Goal: Transaction & Acquisition: Purchase product/service

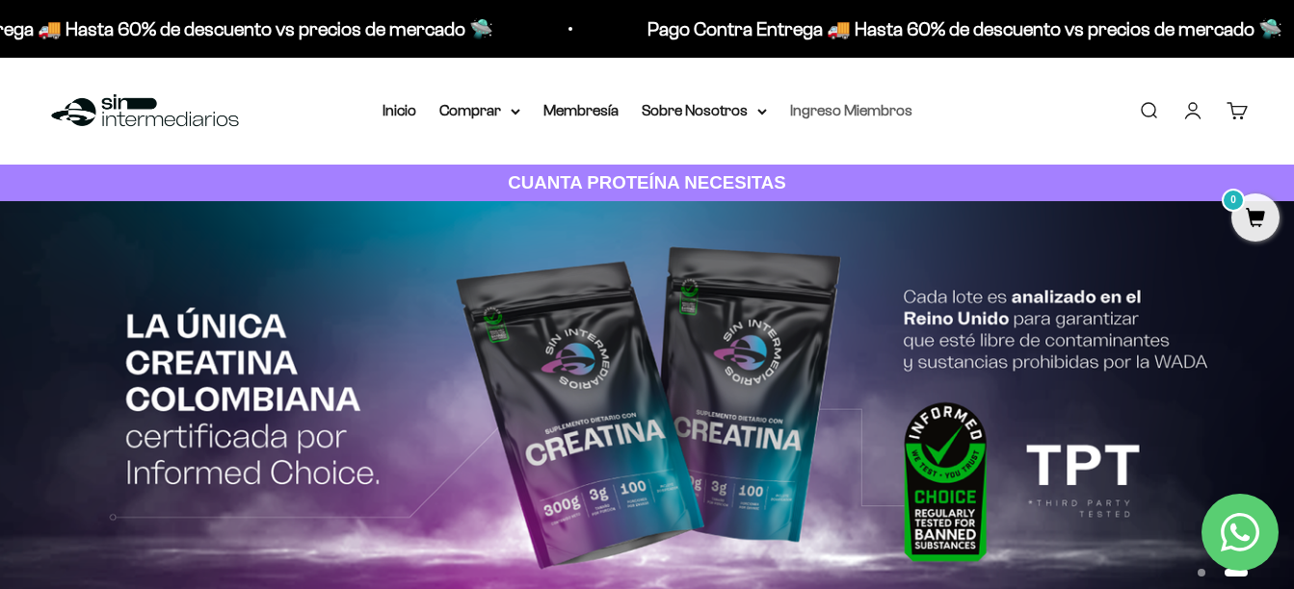
click at [804, 113] on link "Ingreso Miembros" at bounding box center [851, 110] width 122 height 16
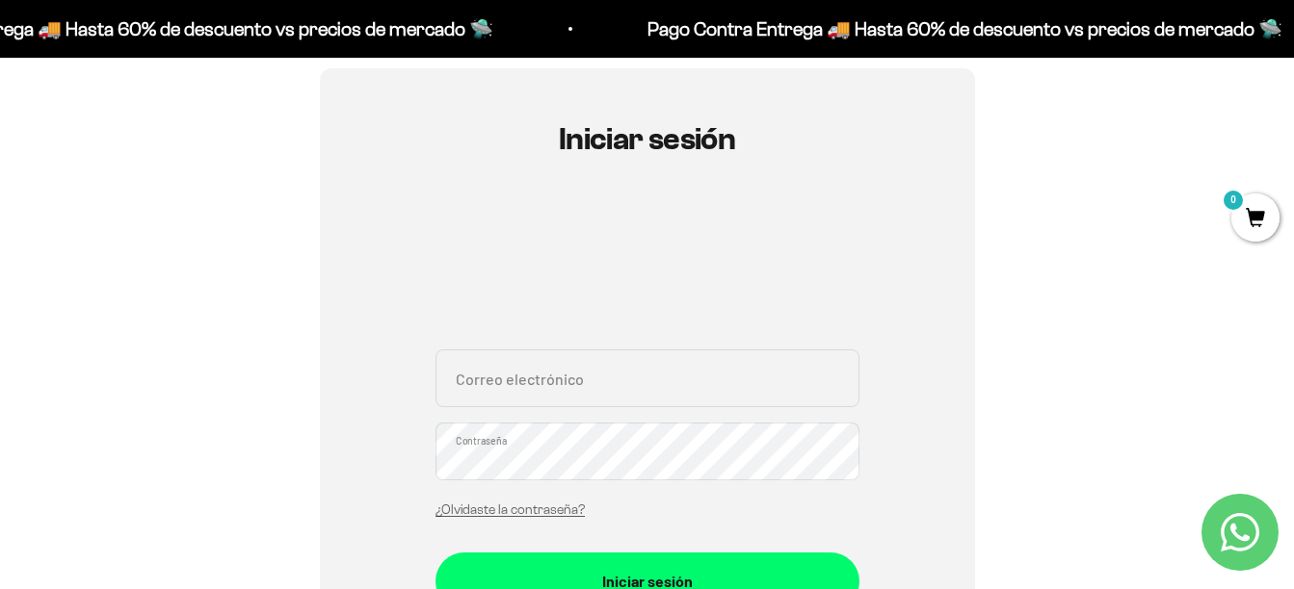
scroll to position [193, 0]
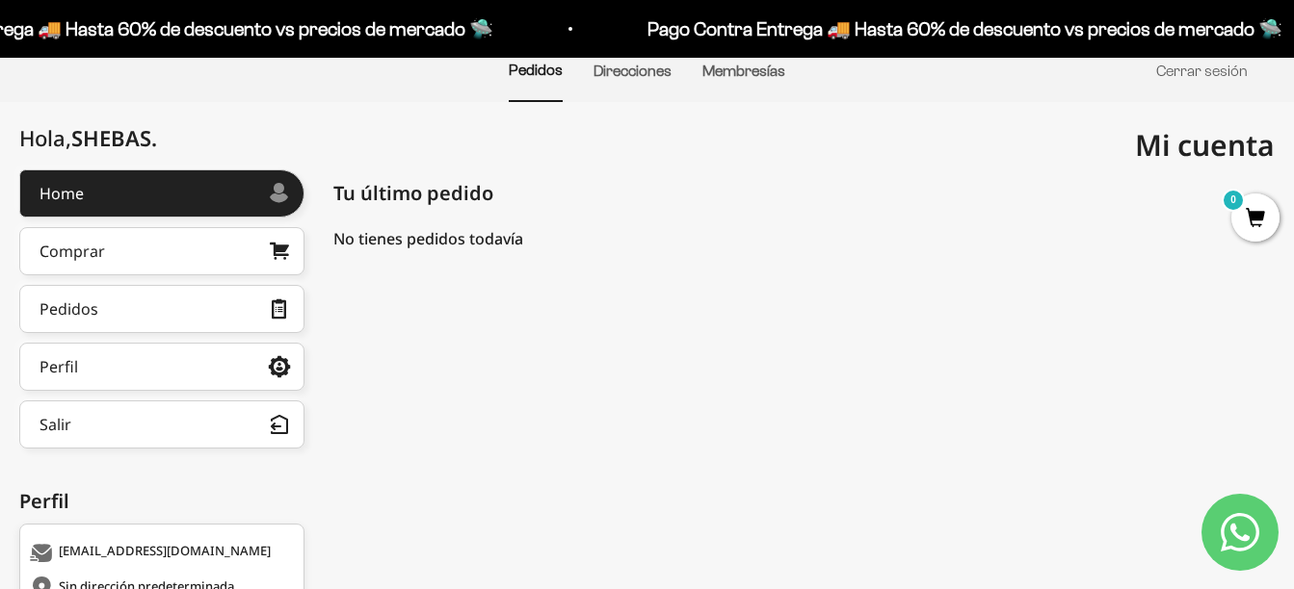
scroll to position [193, 0]
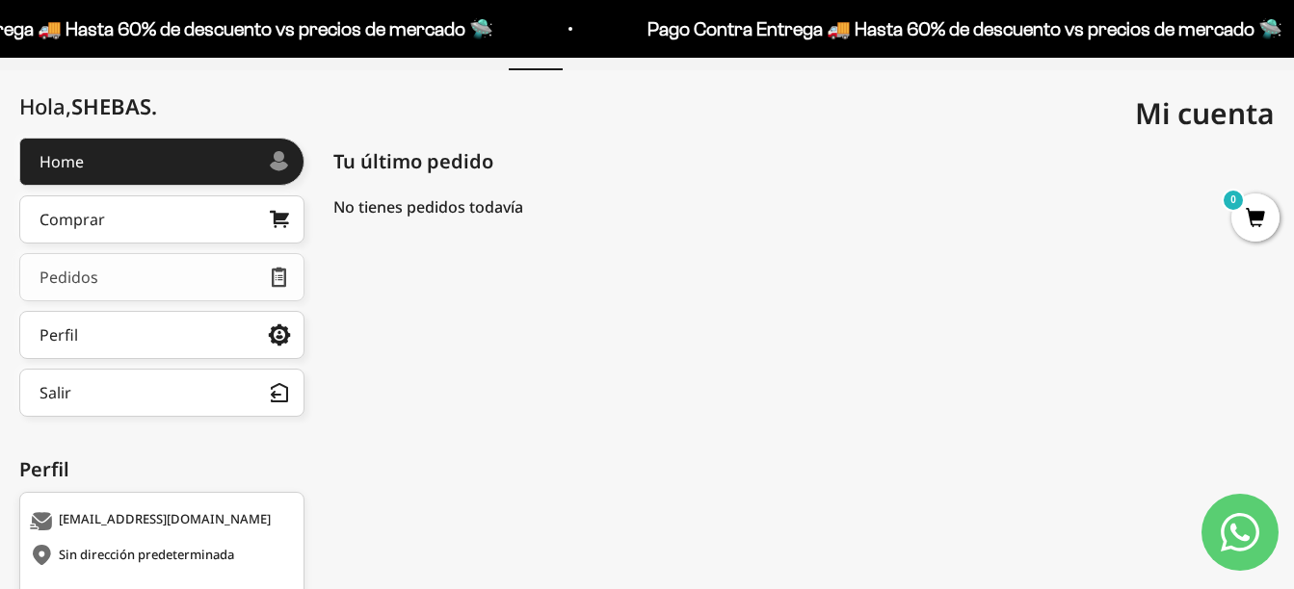
click at [194, 272] on link "Pedidos" at bounding box center [161, 277] width 285 height 48
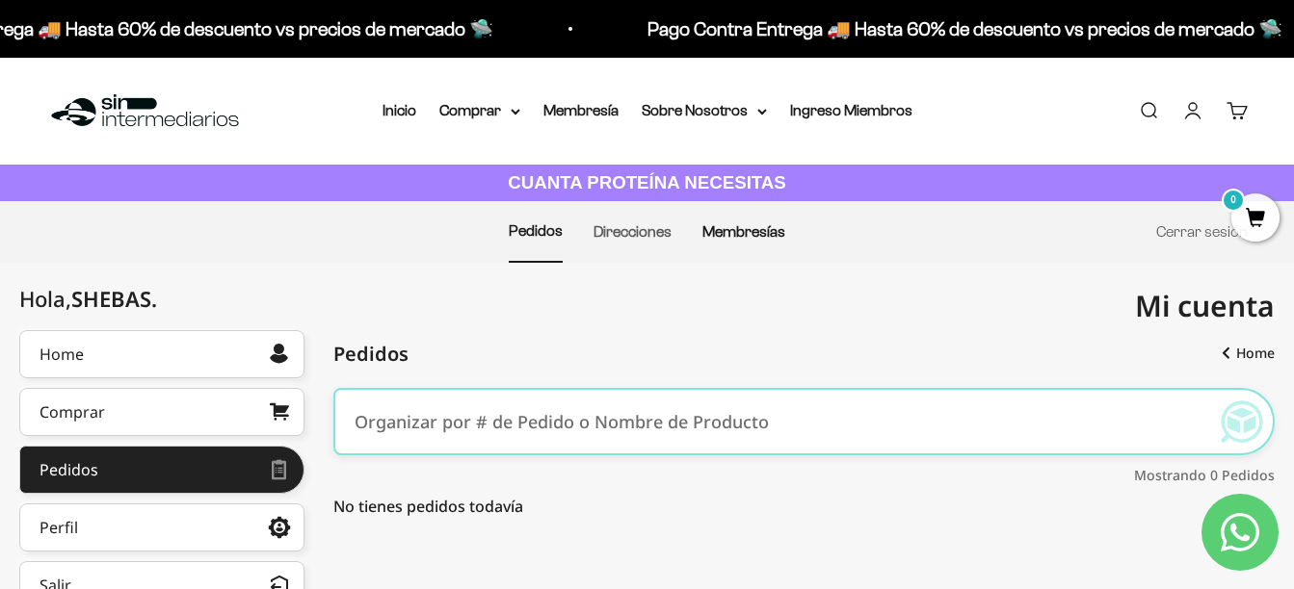
click at [772, 225] on link "Membresías" at bounding box center [743, 231] width 83 height 16
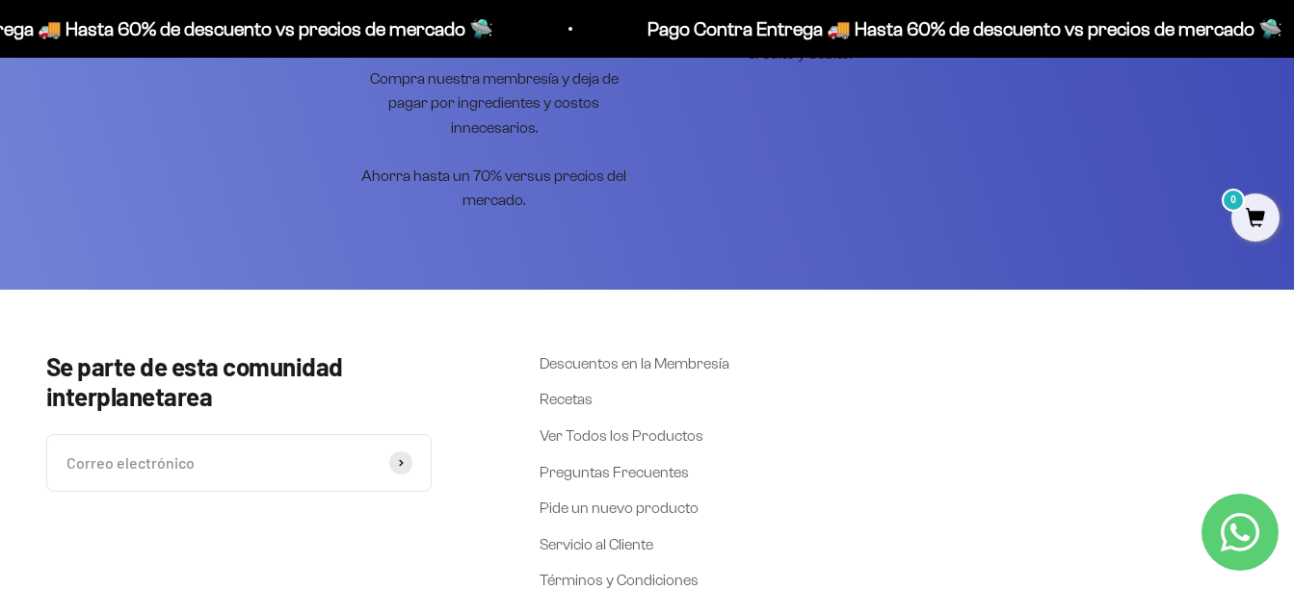
scroll to position [771, 0]
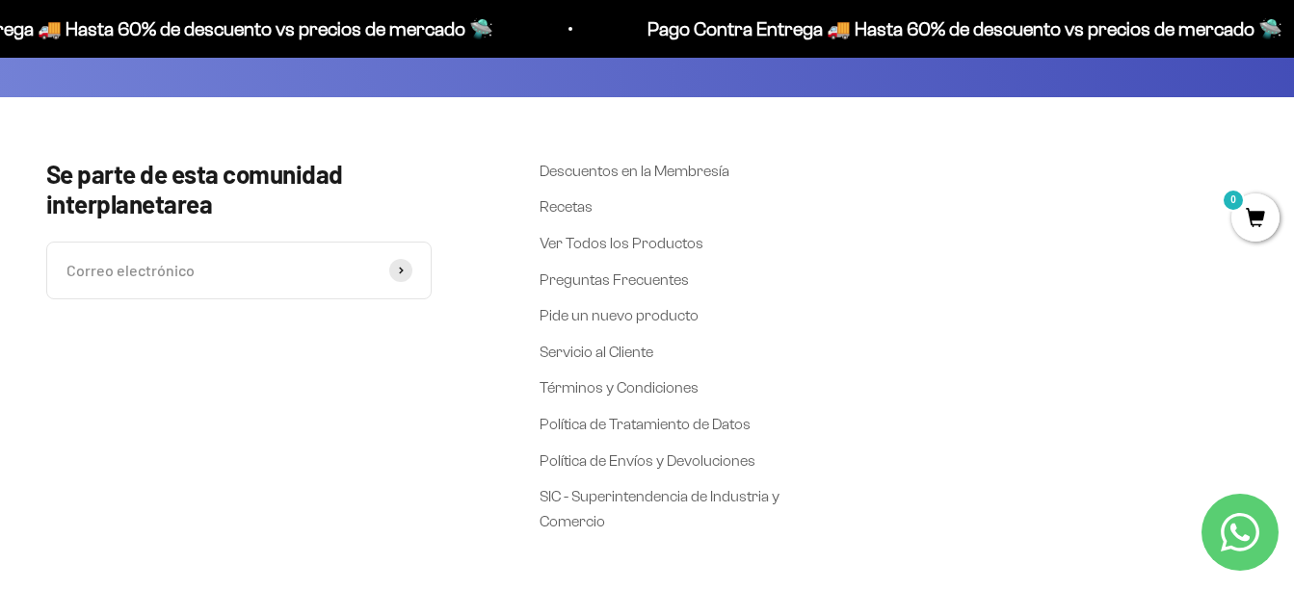
click at [371, 269] on input "Correo electrónico" at bounding box center [238, 271] width 385 height 58
click at [287, 269] on input "Correo electrónico" at bounding box center [238, 271] width 385 height 58
type input "[EMAIL_ADDRESS][DOMAIN_NAME]"
click at [407, 269] on button "Suscribirse" at bounding box center [400, 270] width 23 height 23
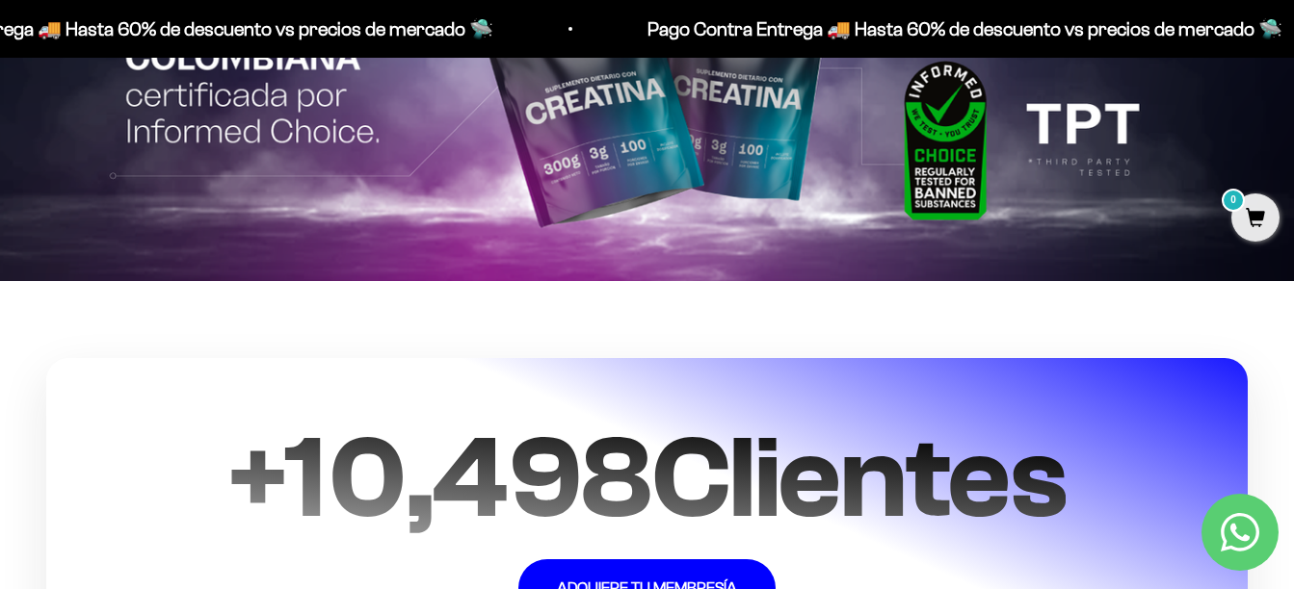
scroll to position [4082, 0]
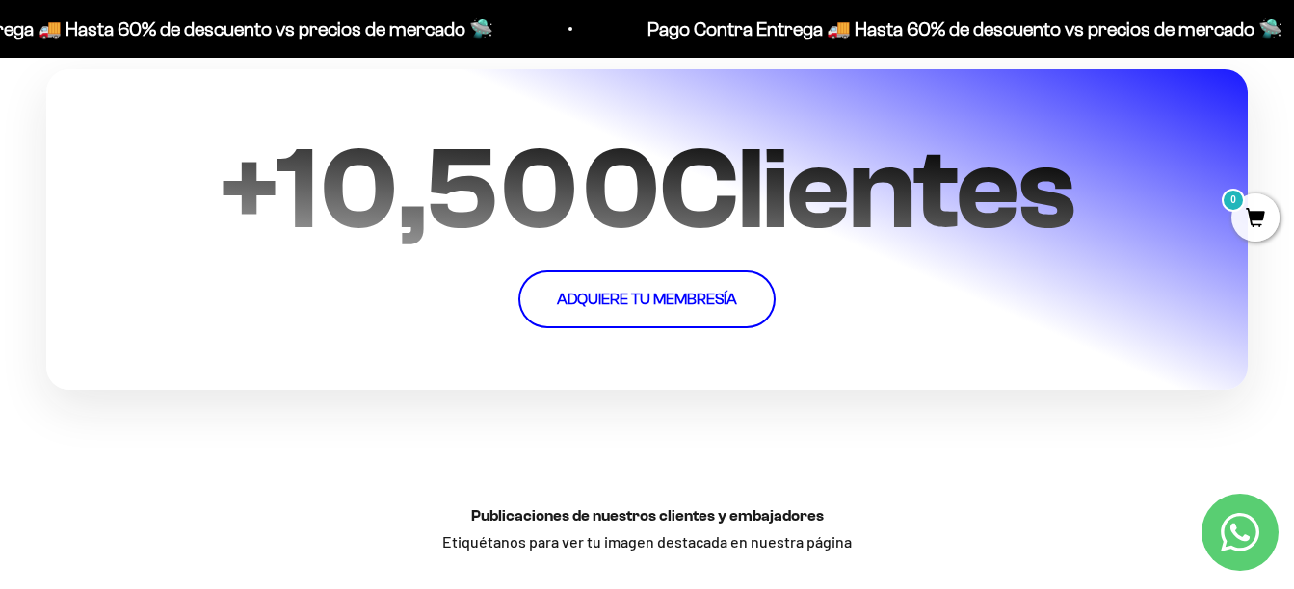
click at [631, 275] on link "ADQUIERE TU MEMBRESÍA" at bounding box center [646, 300] width 257 height 58
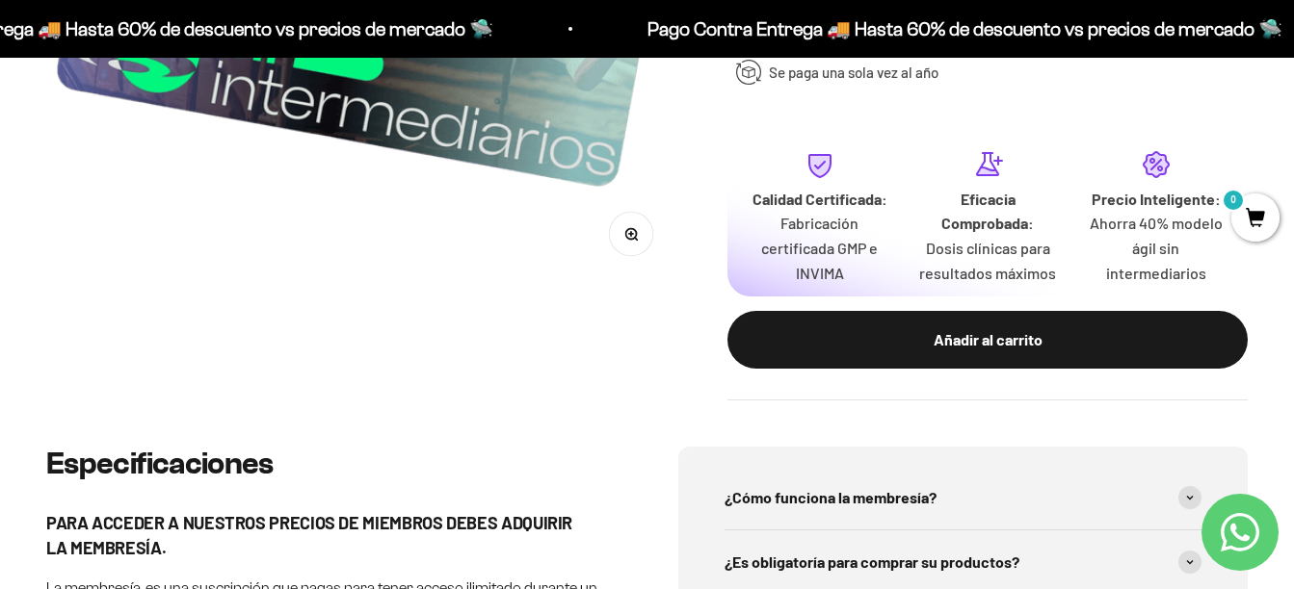
scroll to position [482, 0]
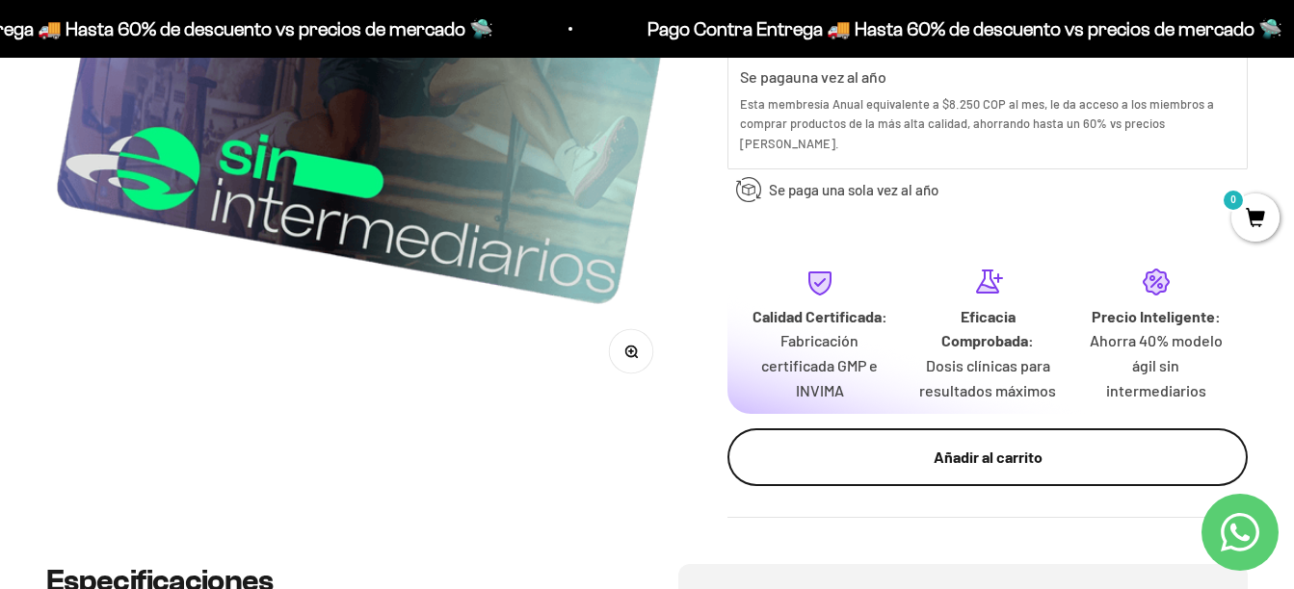
click at [940, 429] on button "Añadir al carrito" at bounding box center [987, 458] width 520 height 58
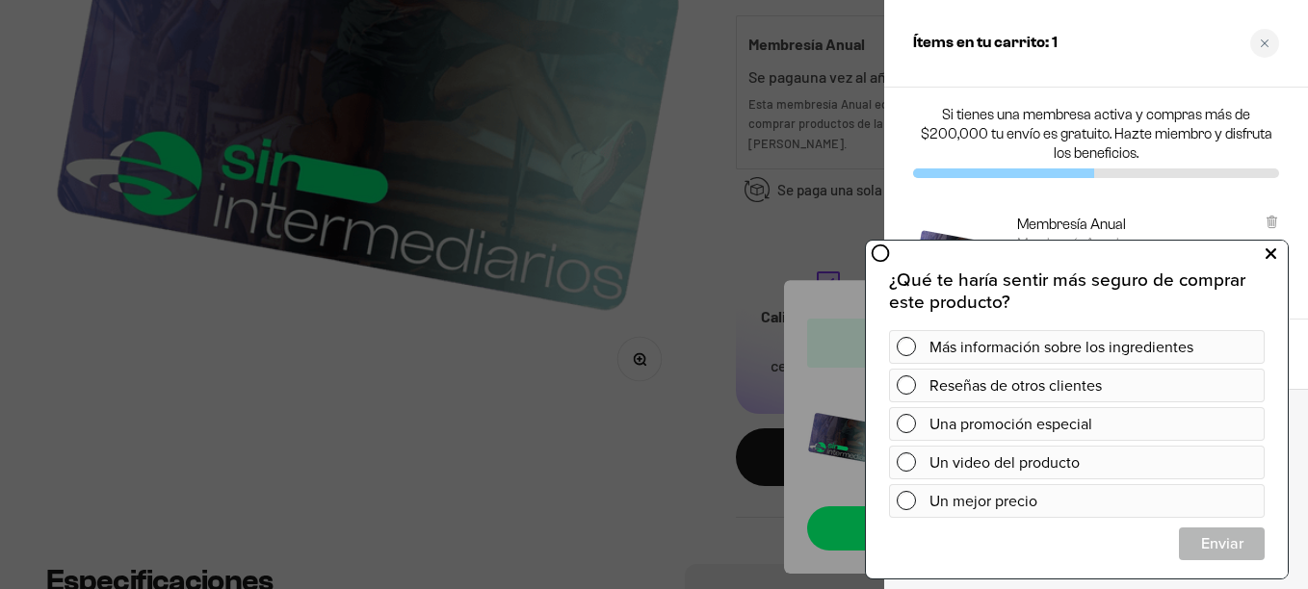
click at [1272, 254] on icon at bounding box center [1271, 254] width 11 height 25
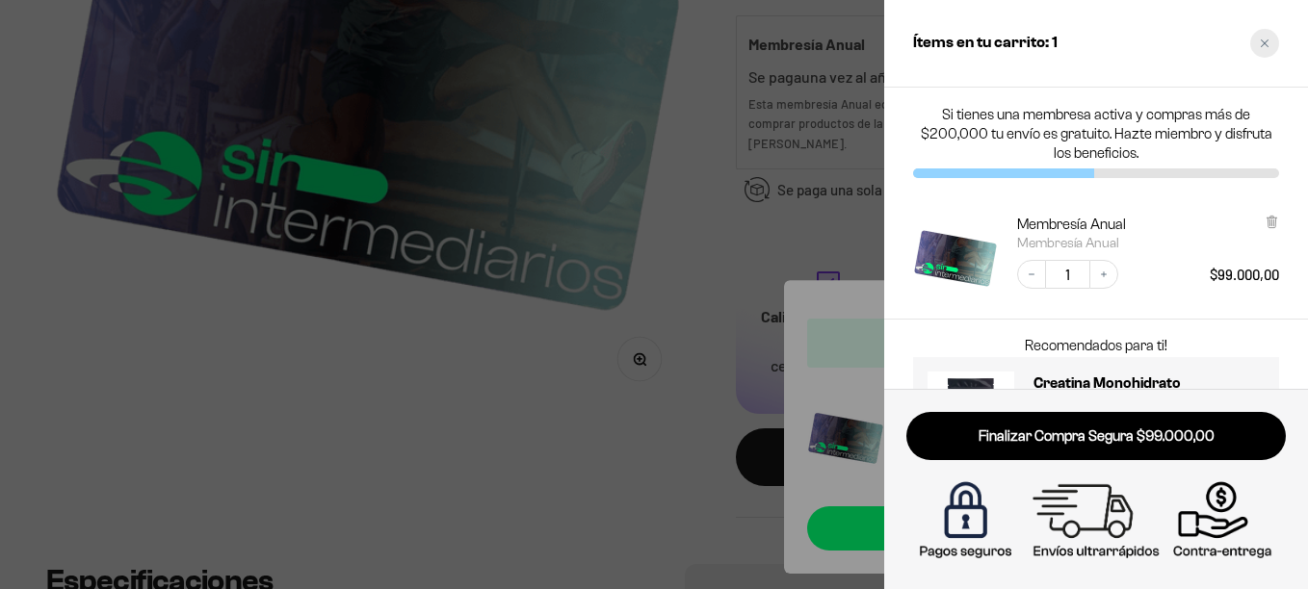
click at [1271, 40] on div "Close cart" at bounding box center [1264, 43] width 29 height 29
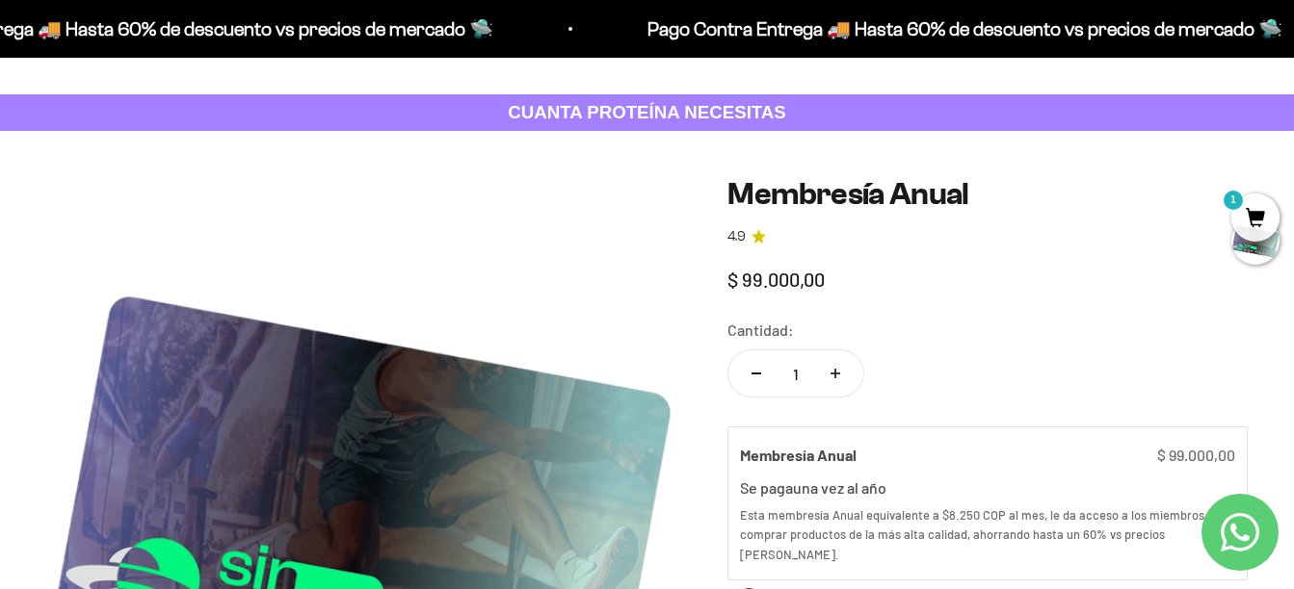
scroll to position [0, 0]
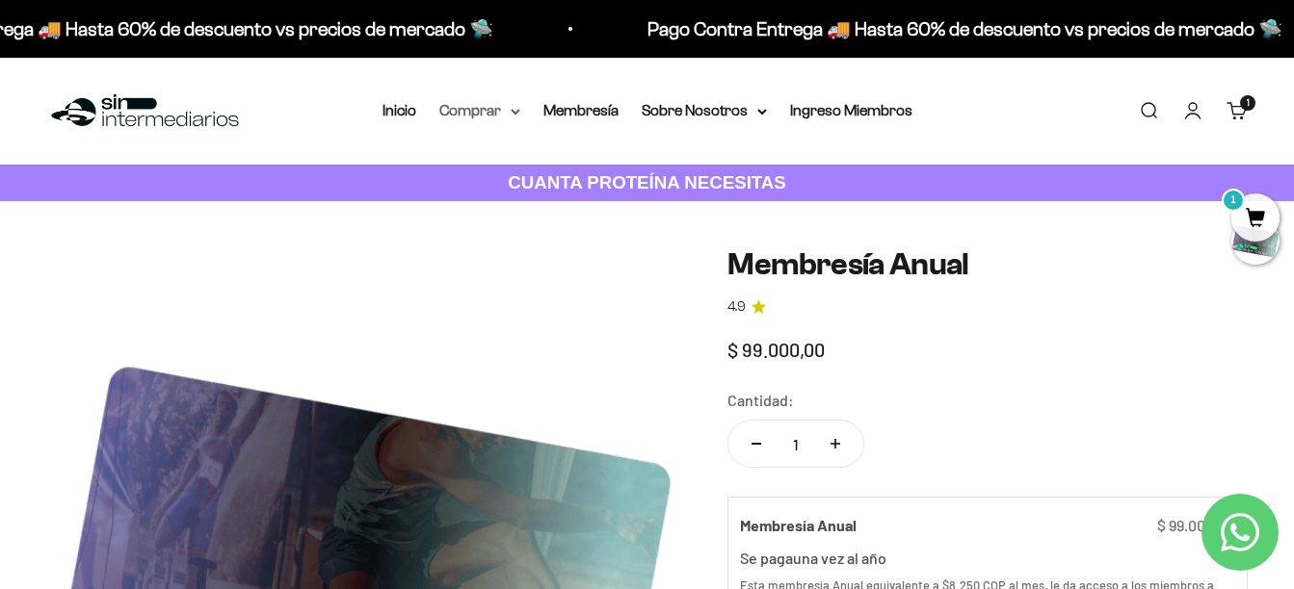
click at [498, 105] on summary "Comprar" at bounding box center [479, 110] width 81 height 25
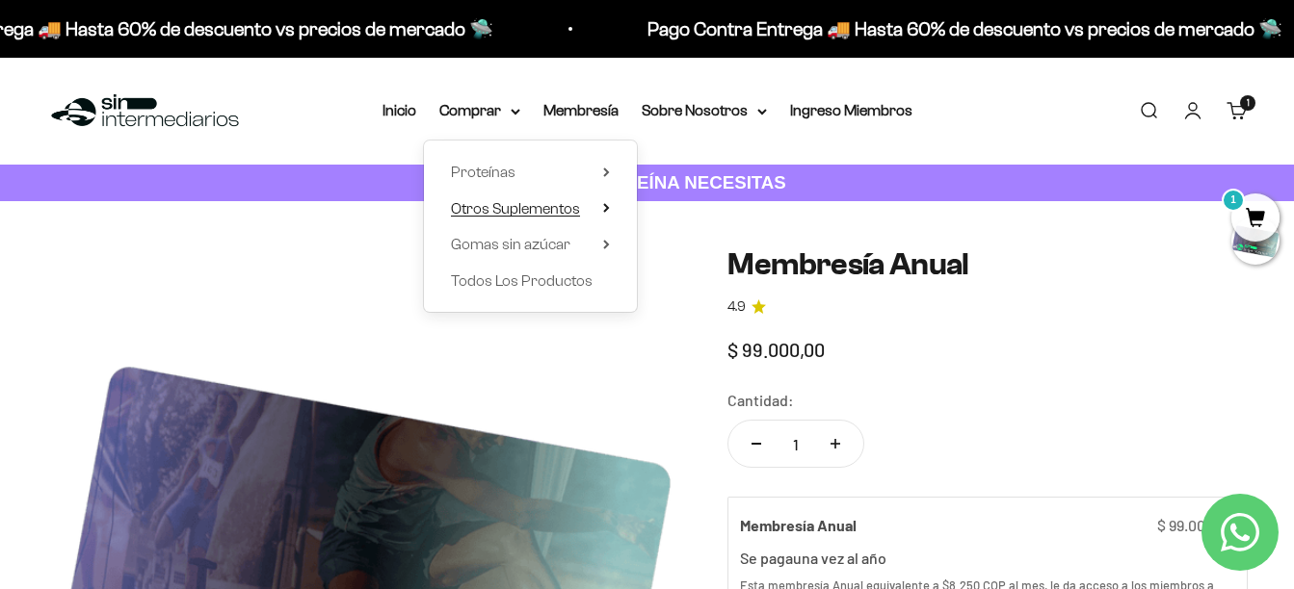
click at [550, 206] on span "Otros Suplementos" at bounding box center [515, 208] width 129 height 16
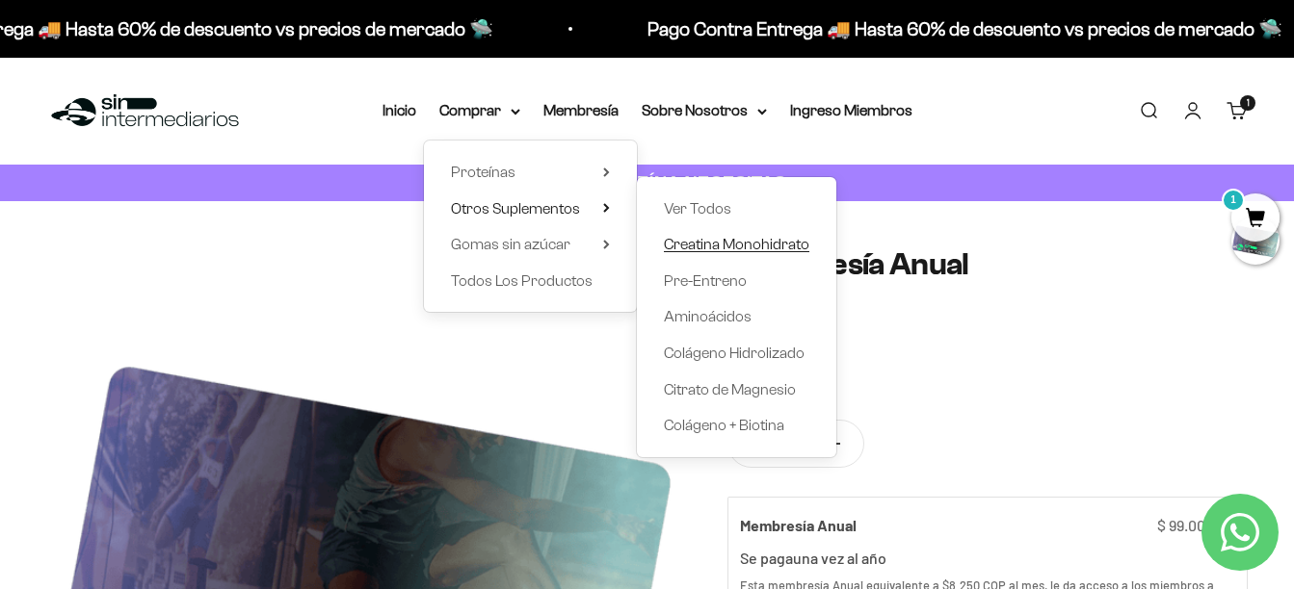
click at [686, 236] on span "Creatina Monohidrato" at bounding box center [736, 244] width 145 height 16
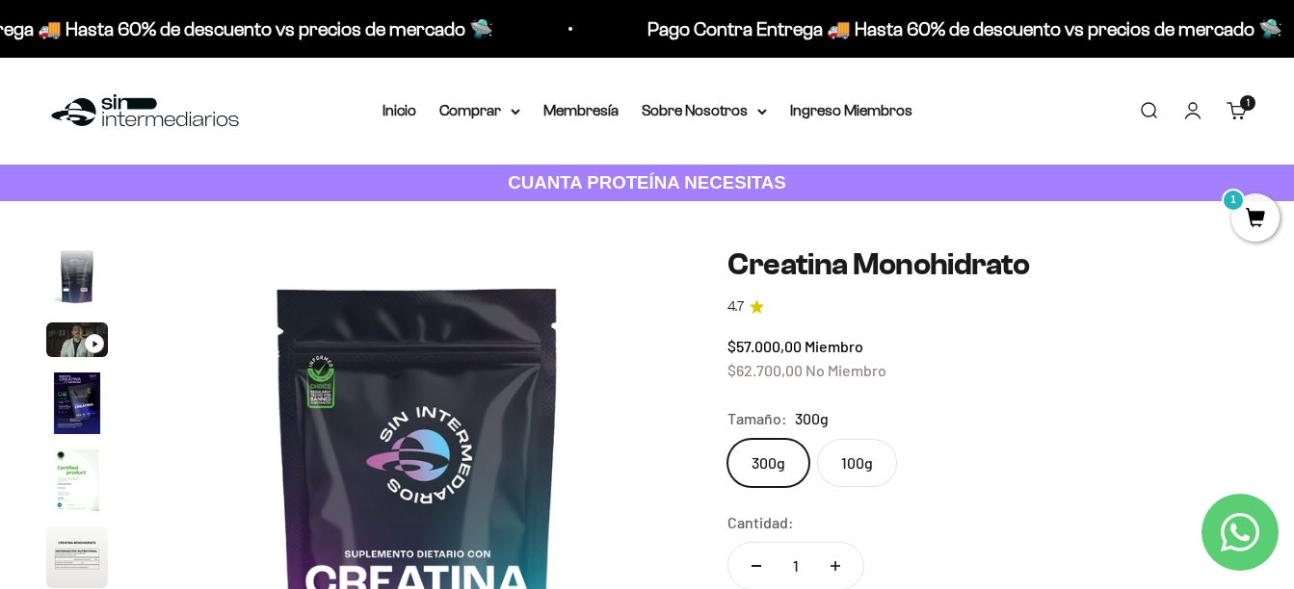
click at [454, 125] on div "Menú Buscar Inicio Comprar Proteínas Ver Todos Whey Iso Vegan Pancakes Pre-Entr…" at bounding box center [647, 111] width 1294 height 107
click at [518, 101] on summary "Comprar" at bounding box center [479, 110] width 81 height 25
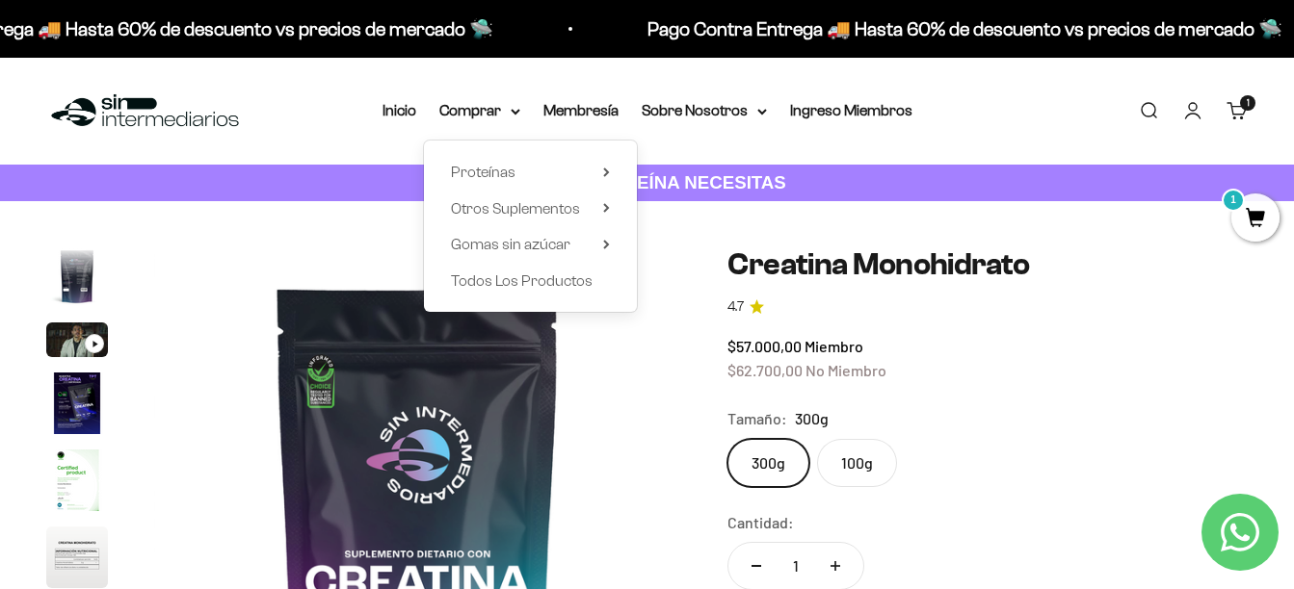
click at [521, 163] on summary "Proteínas" at bounding box center [530, 172] width 159 height 25
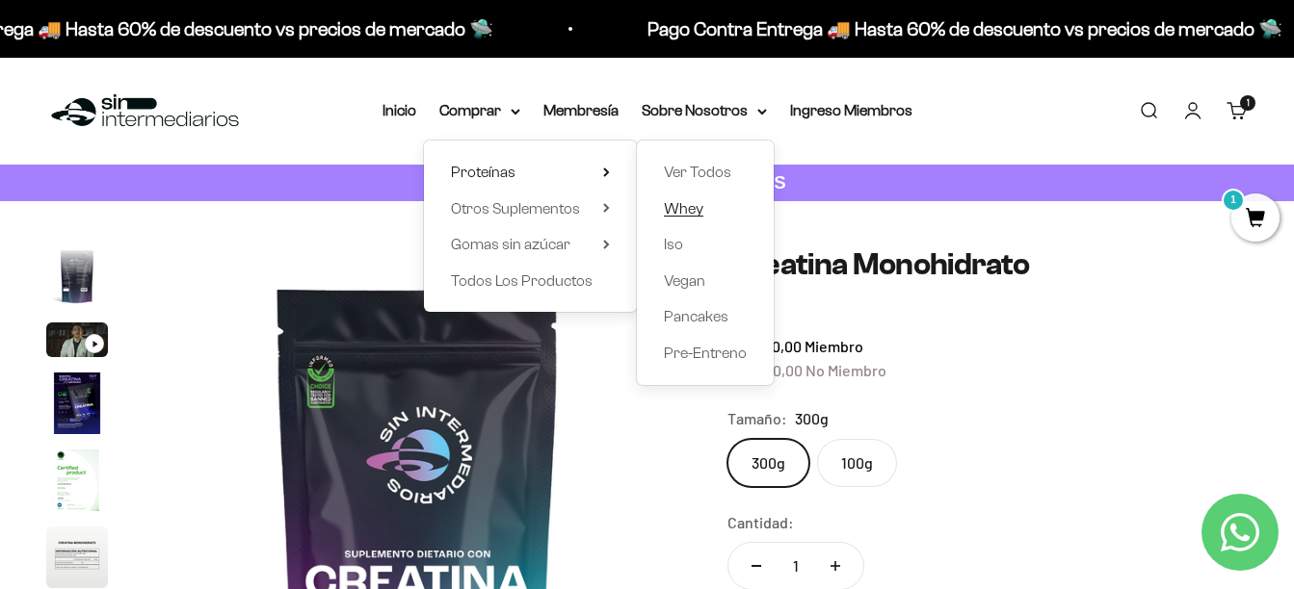
click at [694, 209] on span "Whey" at bounding box center [683, 208] width 39 height 16
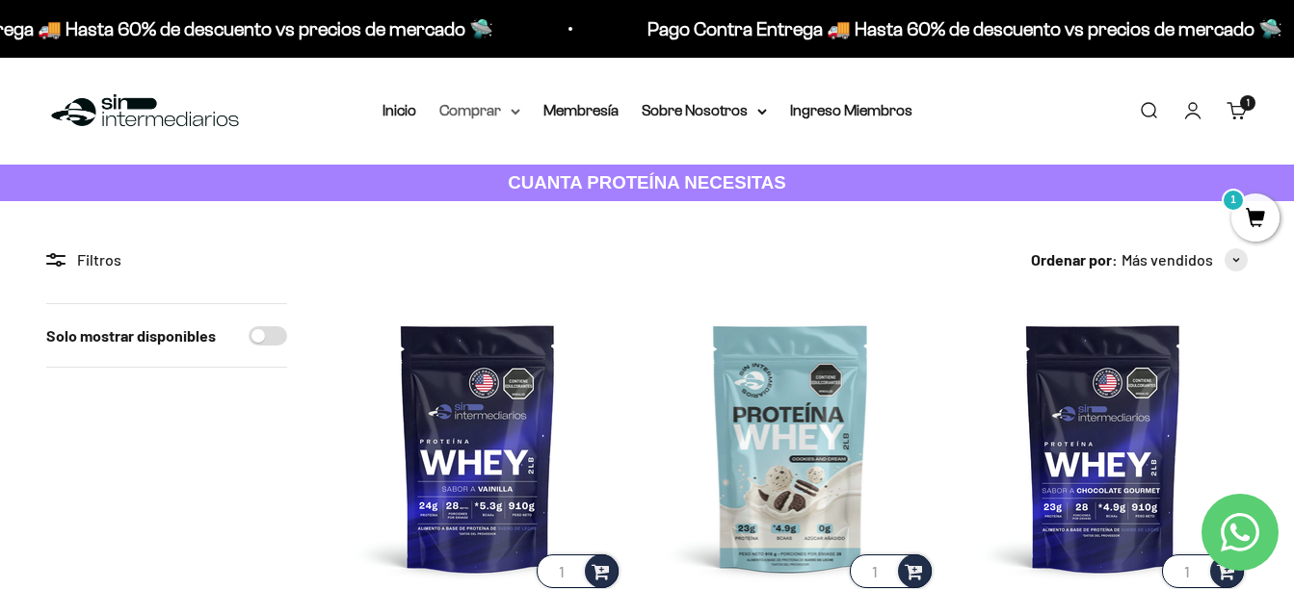
click at [470, 108] on summary "Comprar" at bounding box center [479, 110] width 81 height 25
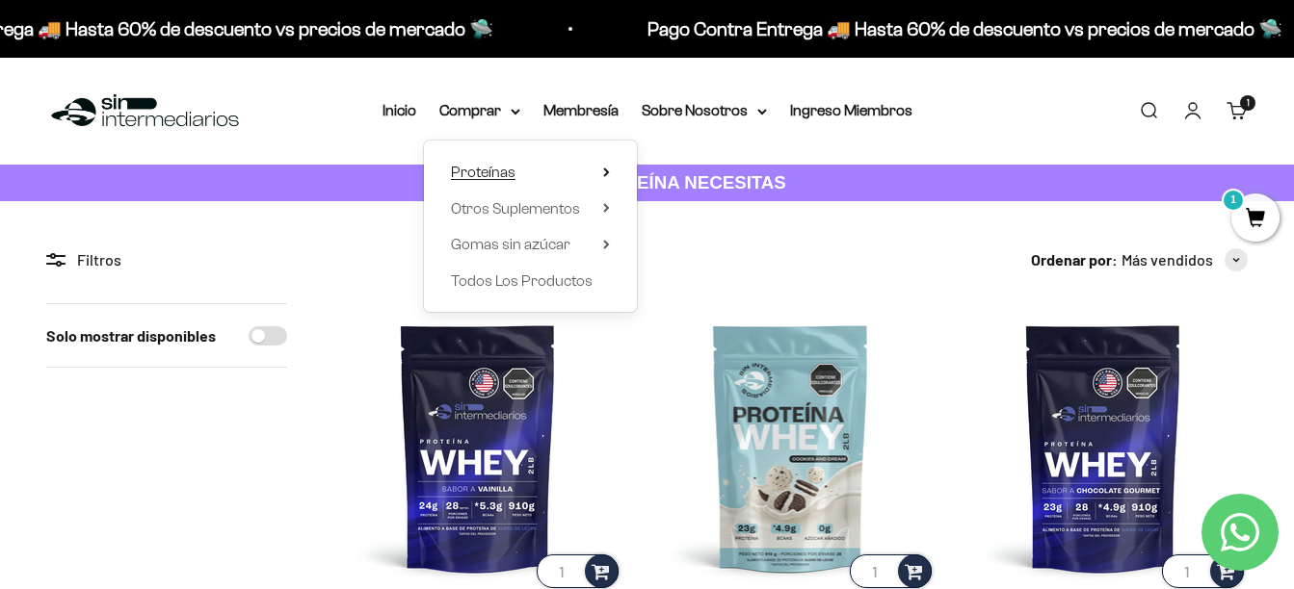
click at [596, 167] on summary "Proteínas" at bounding box center [530, 172] width 159 height 25
click at [542, 247] on span "Gomas sin azúcar" at bounding box center [510, 244] width 119 height 16
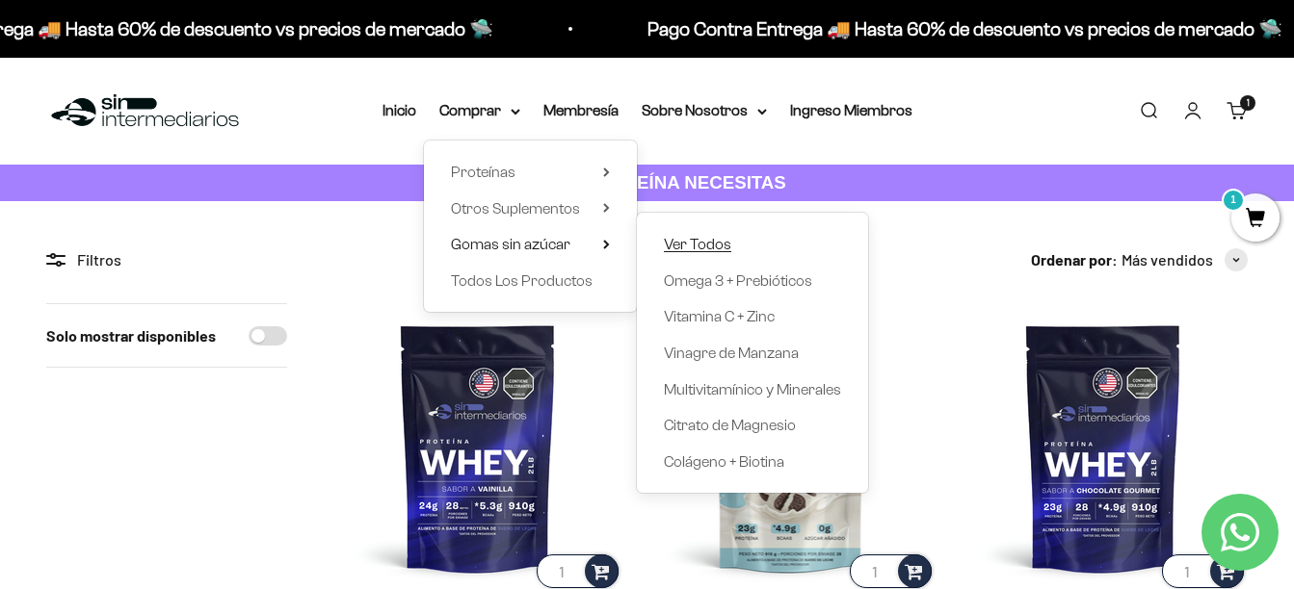
click at [722, 249] on span "Ver Todos" at bounding box center [697, 244] width 67 height 16
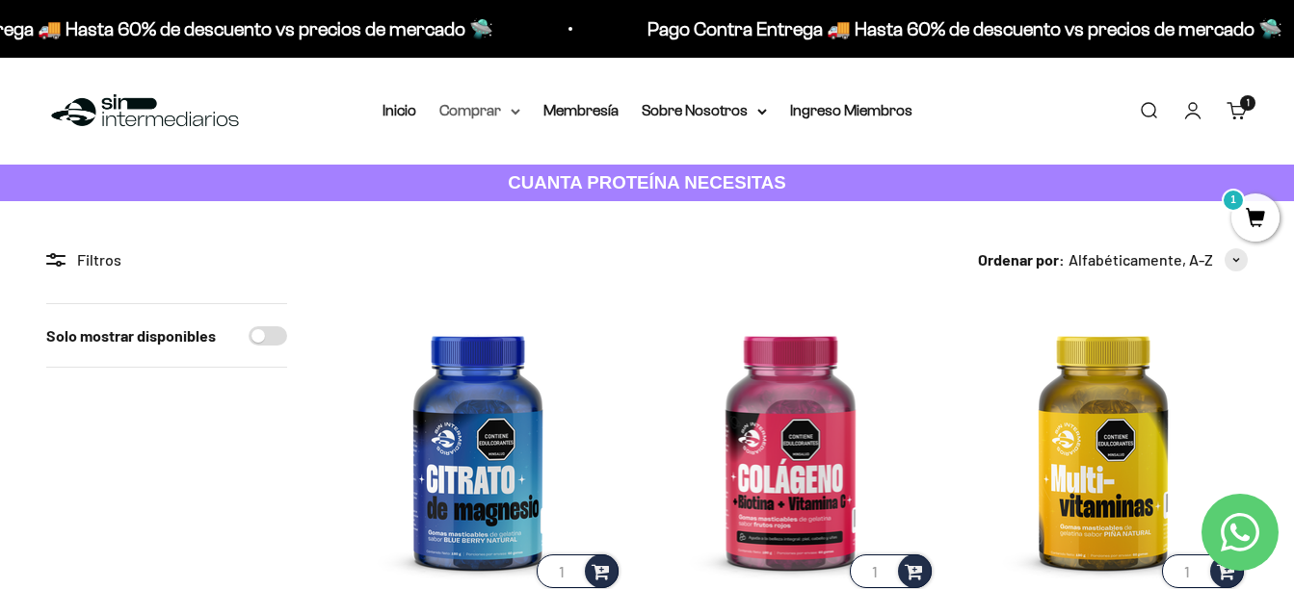
click at [490, 117] on summary "Comprar" at bounding box center [479, 110] width 81 height 25
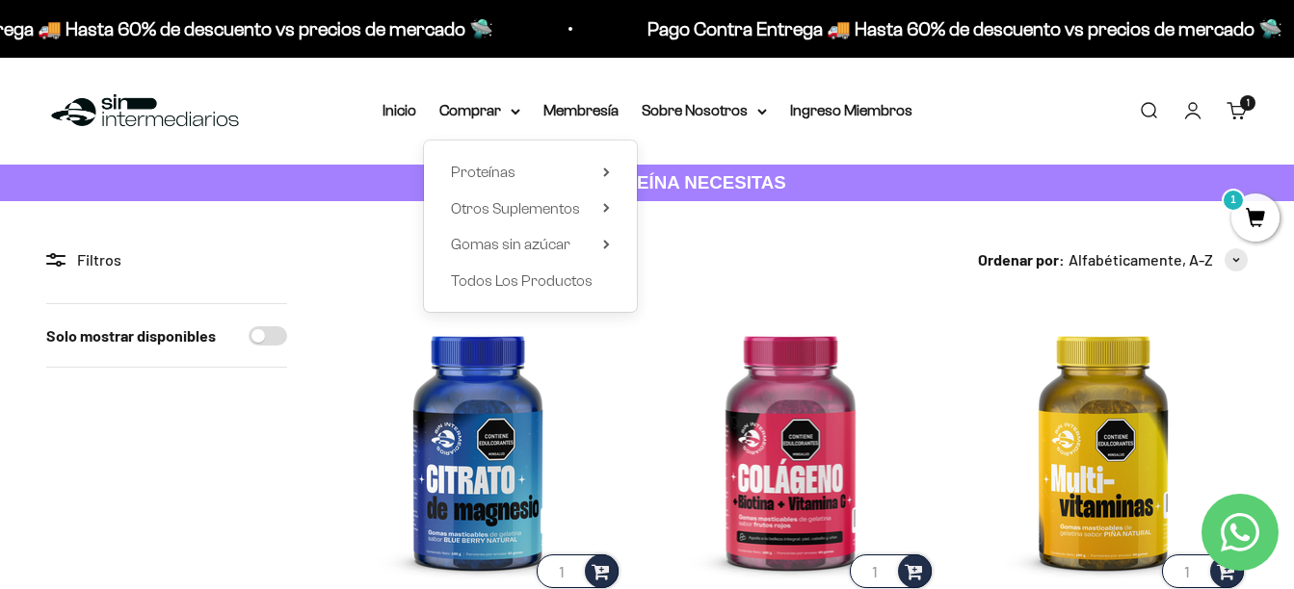
click at [590, 99] on li "Membresía" at bounding box center [580, 110] width 75 height 25
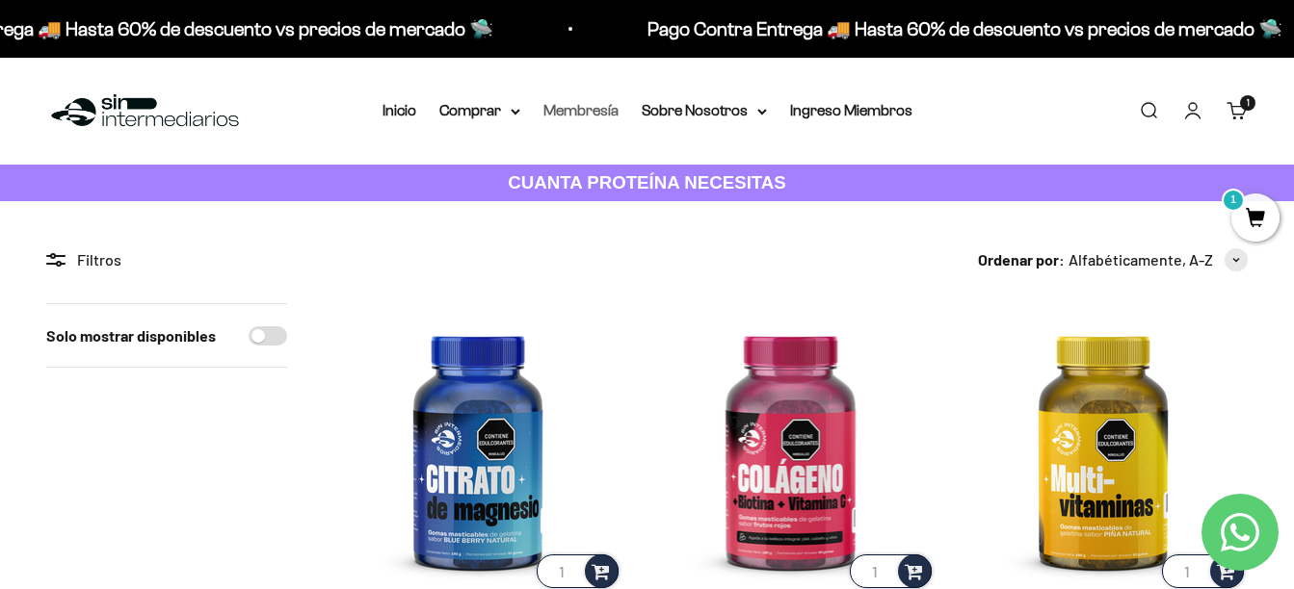
click at [590, 106] on link "Membresía" at bounding box center [580, 110] width 75 height 16
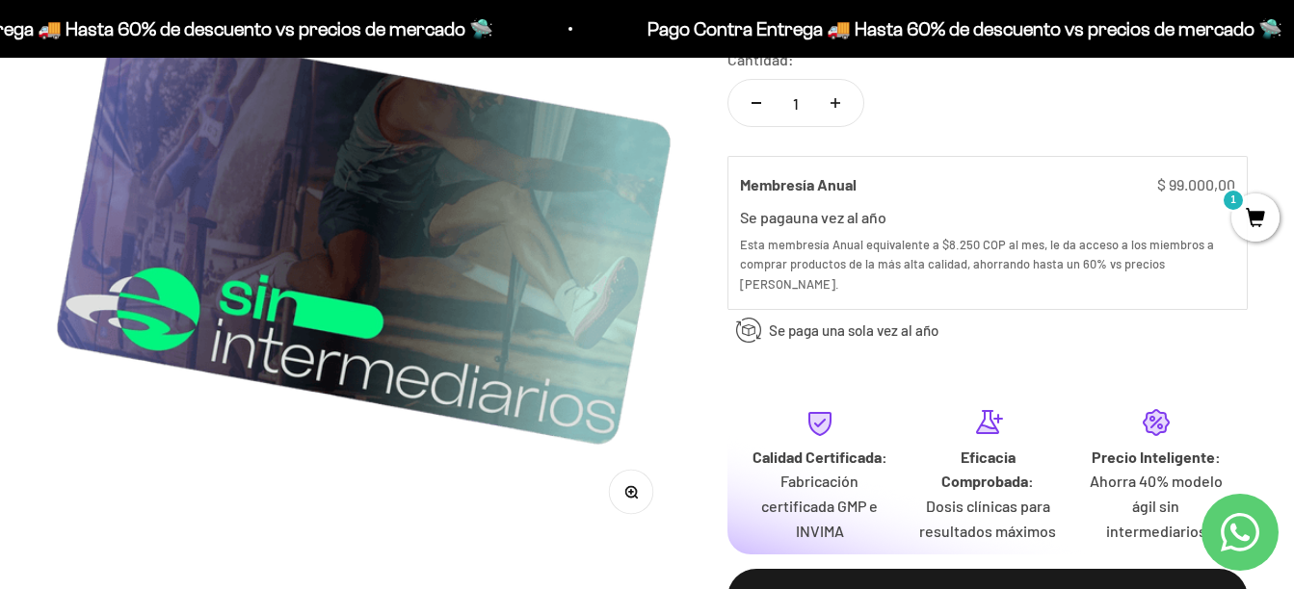
scroll to position [96, 0]
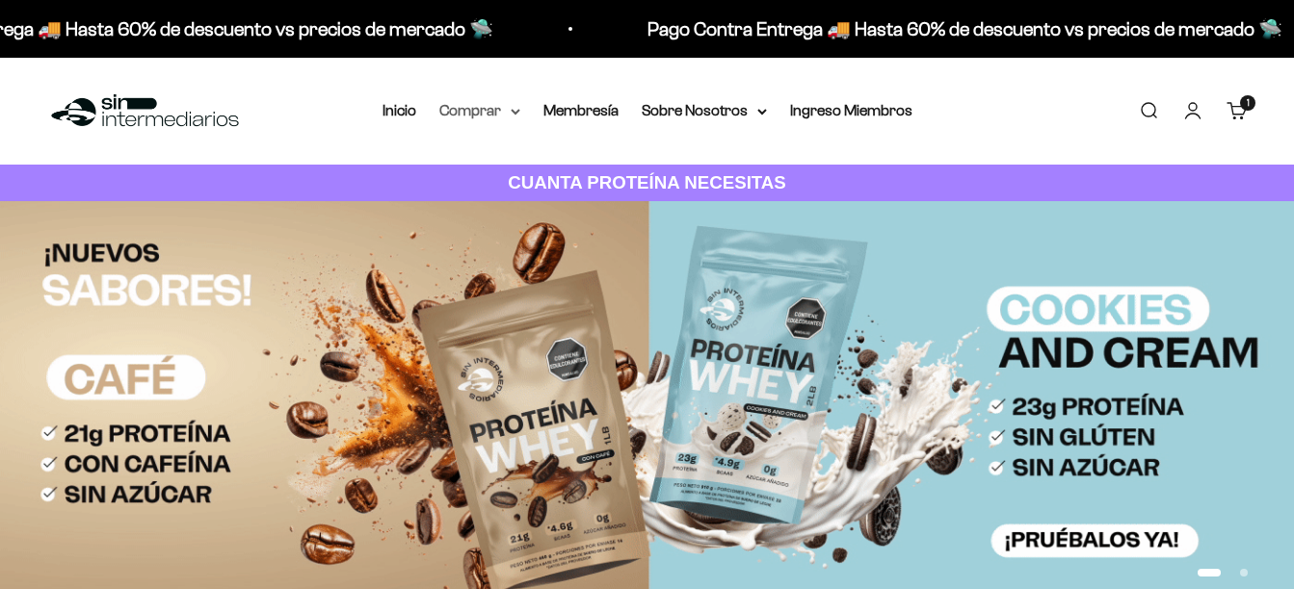
click at [490, 114] on summary "Comprar" at bounding box center [479, 110] width 81 height 25
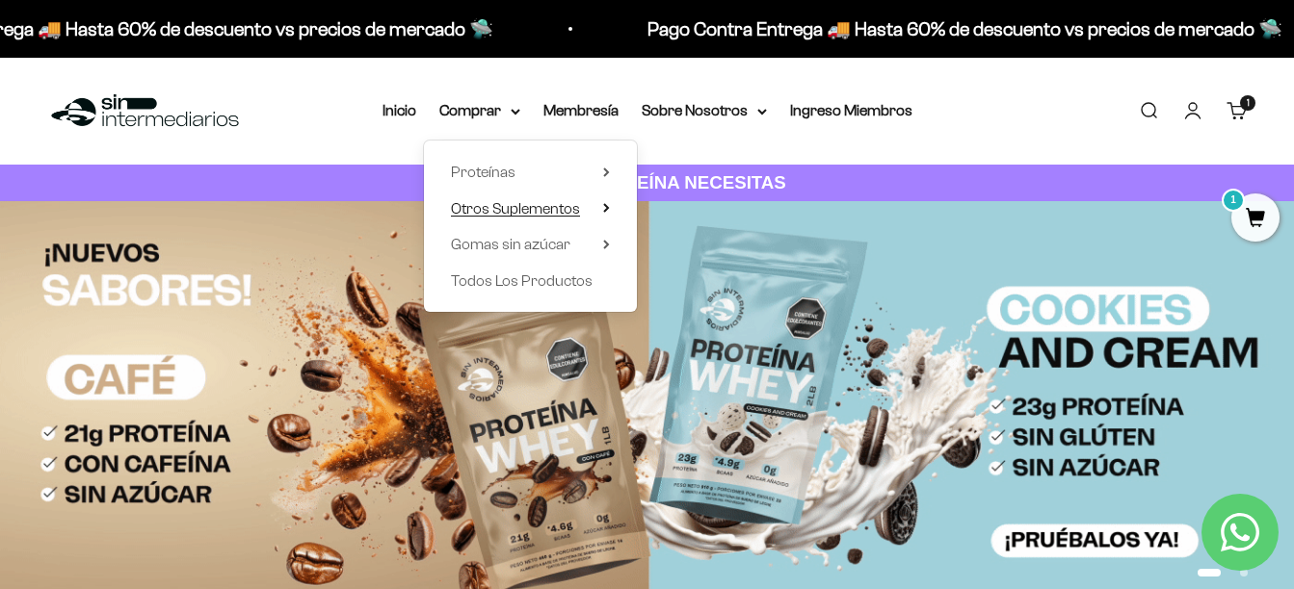
click at [529, 203] on span "Otros Suplementos" at bounding box center [515, 208] width 129 height 16
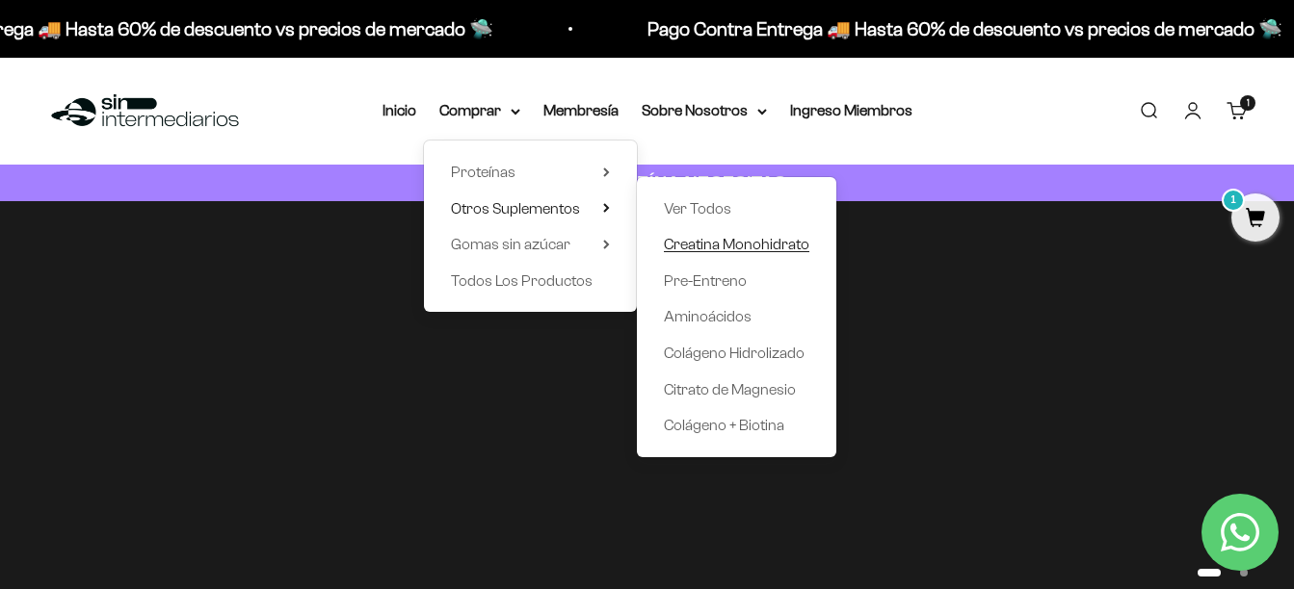
click at [723, 240] on span "Creatina Monohidrato" at bounding box center [736, 244] width 145 height 16
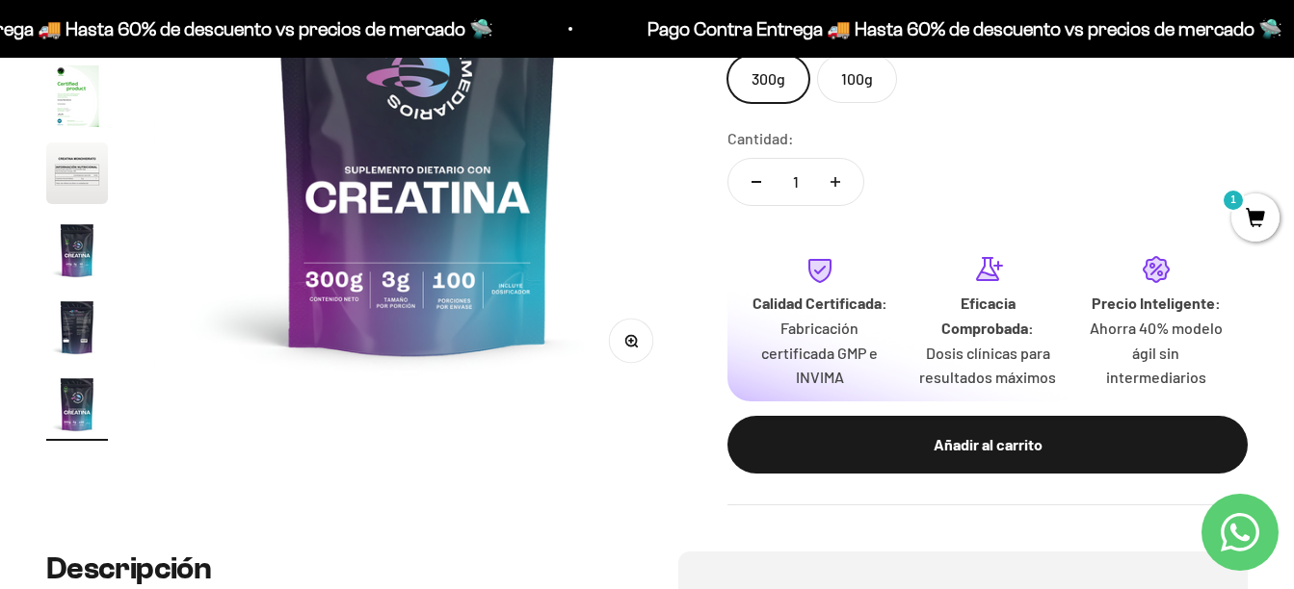
scroll to position [385, 0]
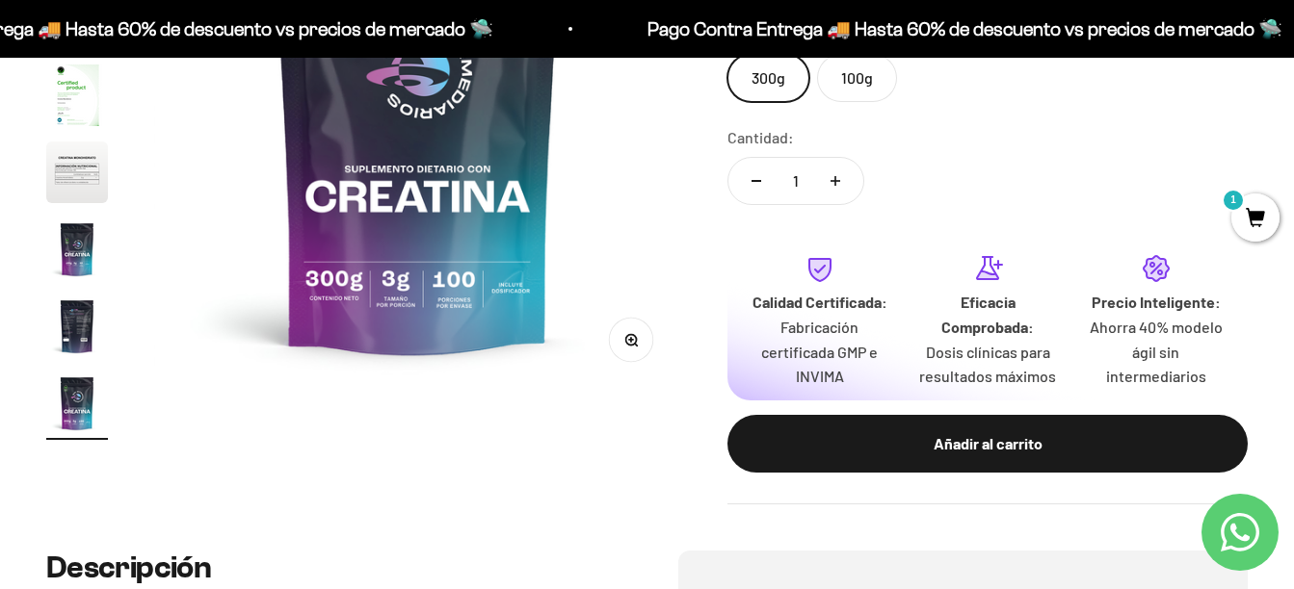
click at [76, 193] on img "Ir al artículo 6" at bounding box center [77, 173] width 62 height 62
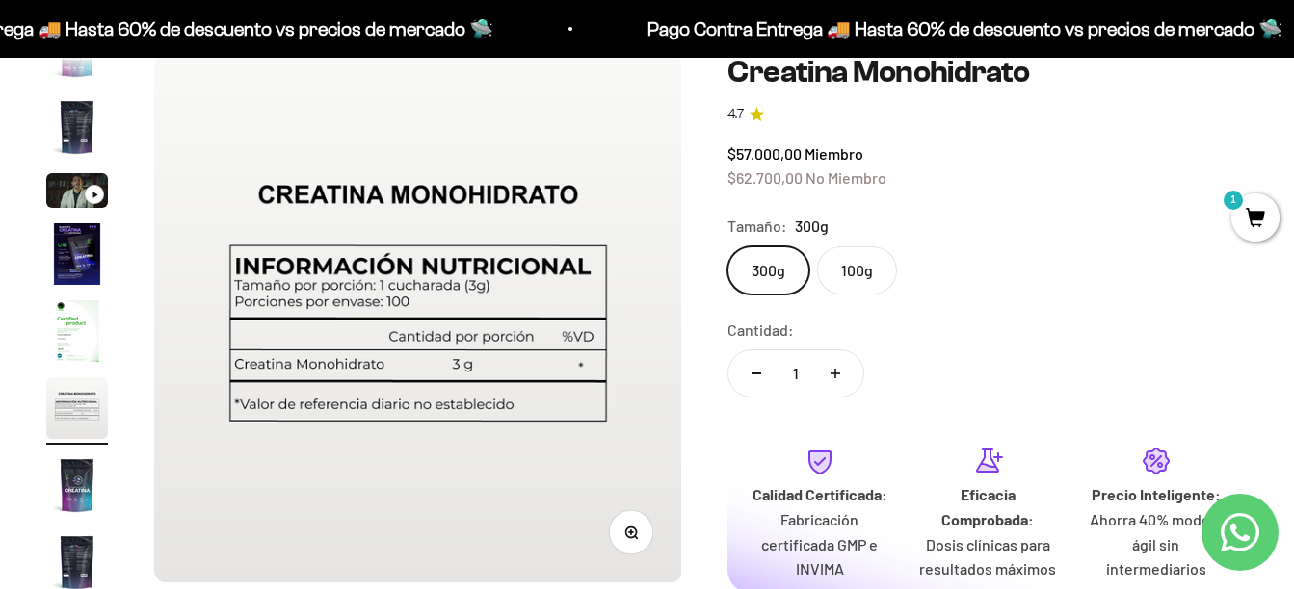
scroll to position [289, 0]
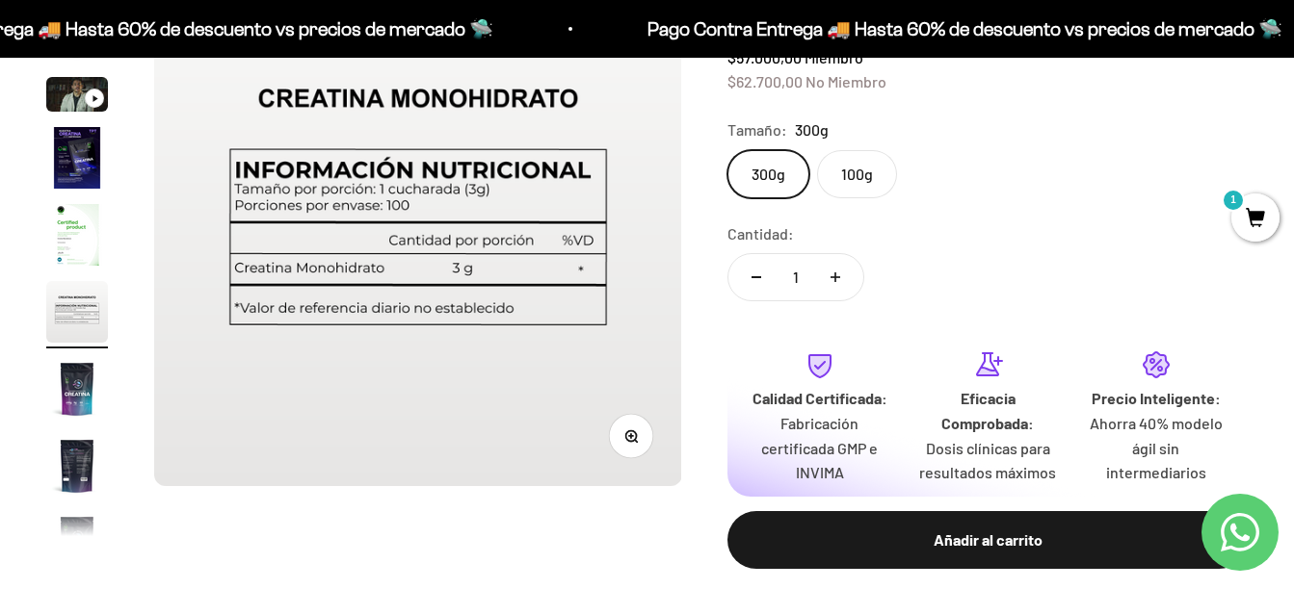
click at [84, 382] on img "Ir al artículo 7" at bounding box center [77, 389] width 62 height 62
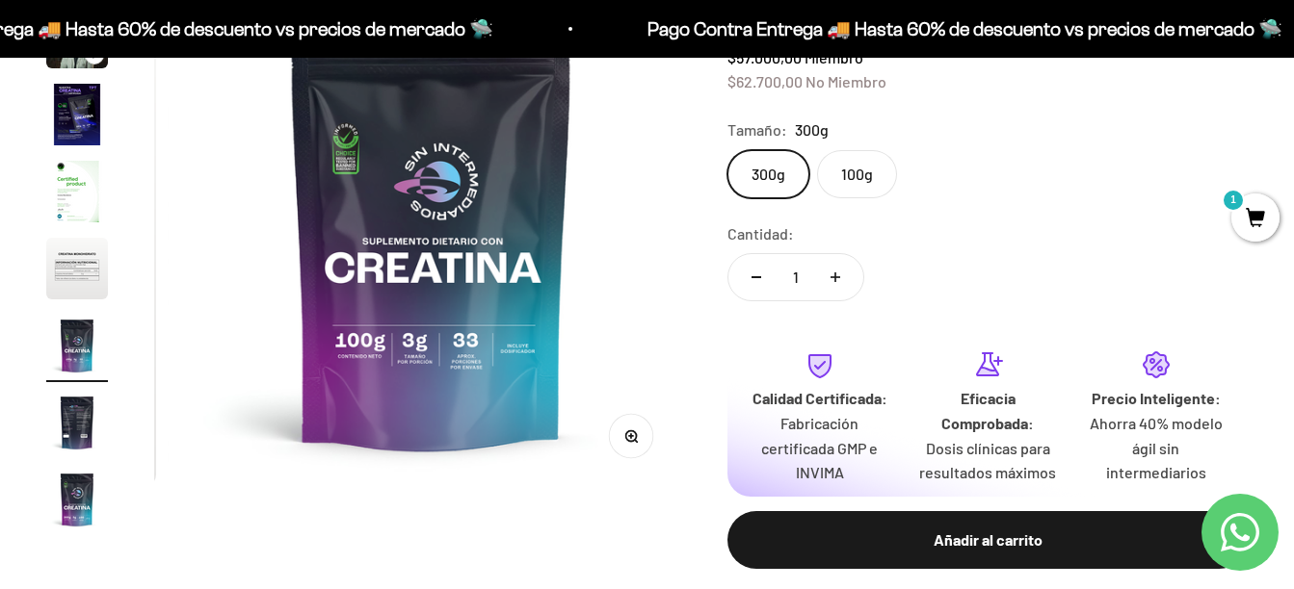
scroll to position [0, 3233]
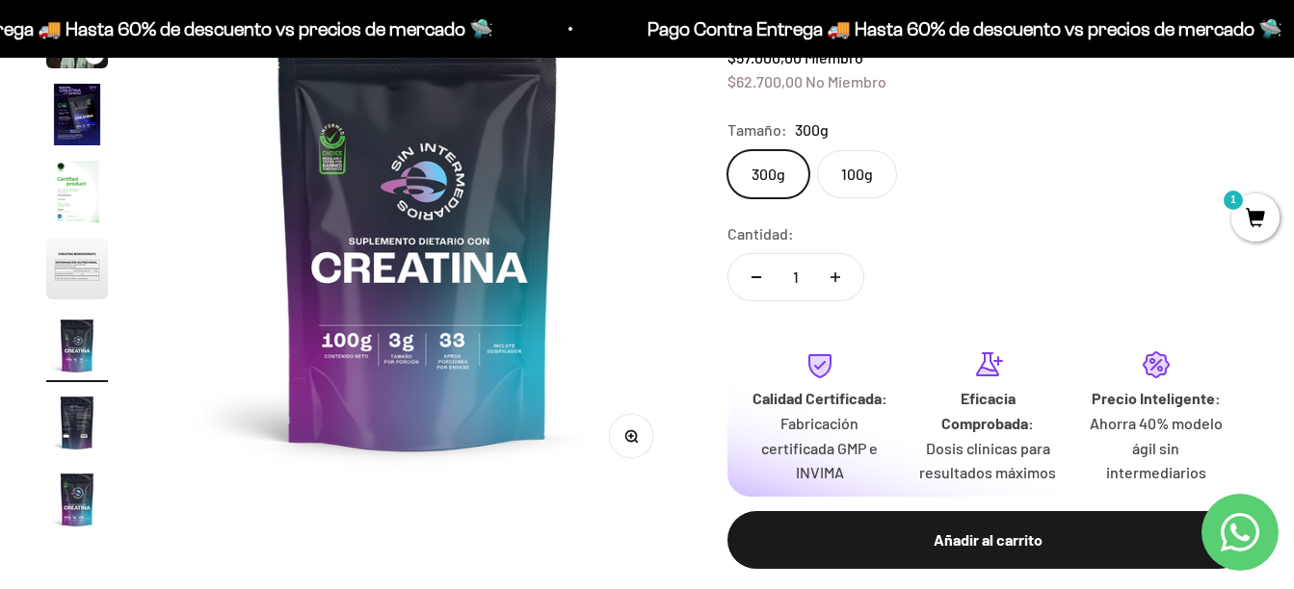
click at [81, 448] on img "Ir al artículo 8" at bounding box center [77, 423] width 62 height 62
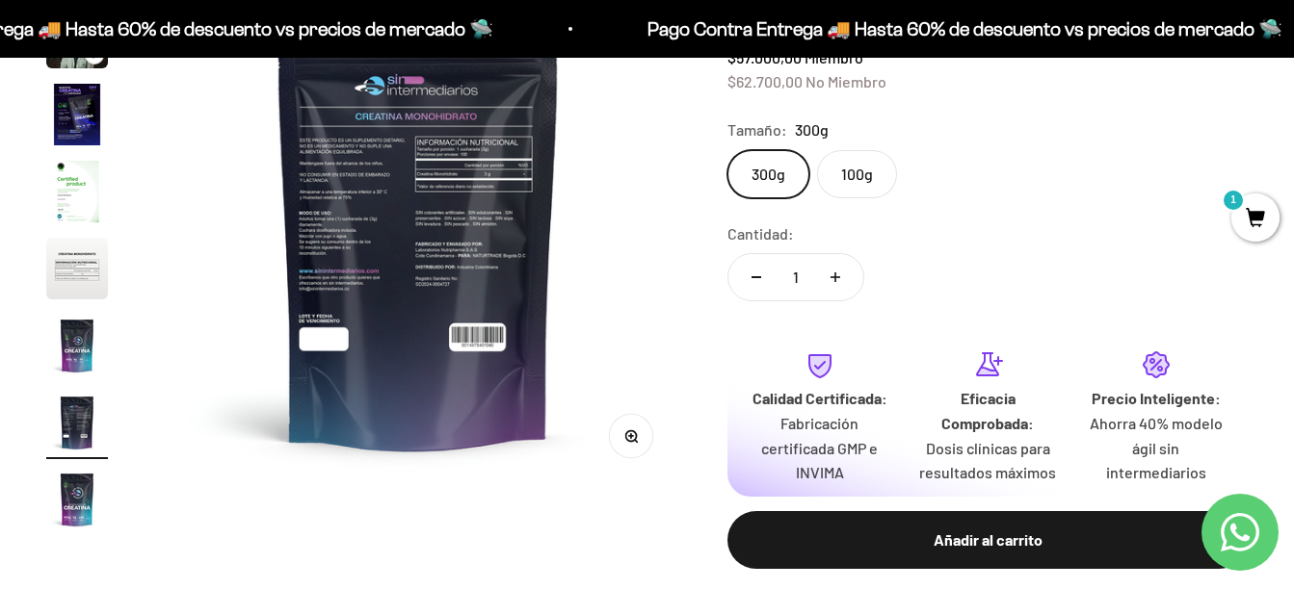
click at [76, 499] on img "Ir al artículo 9" at bounding box center [77, 500] width 62 height 62
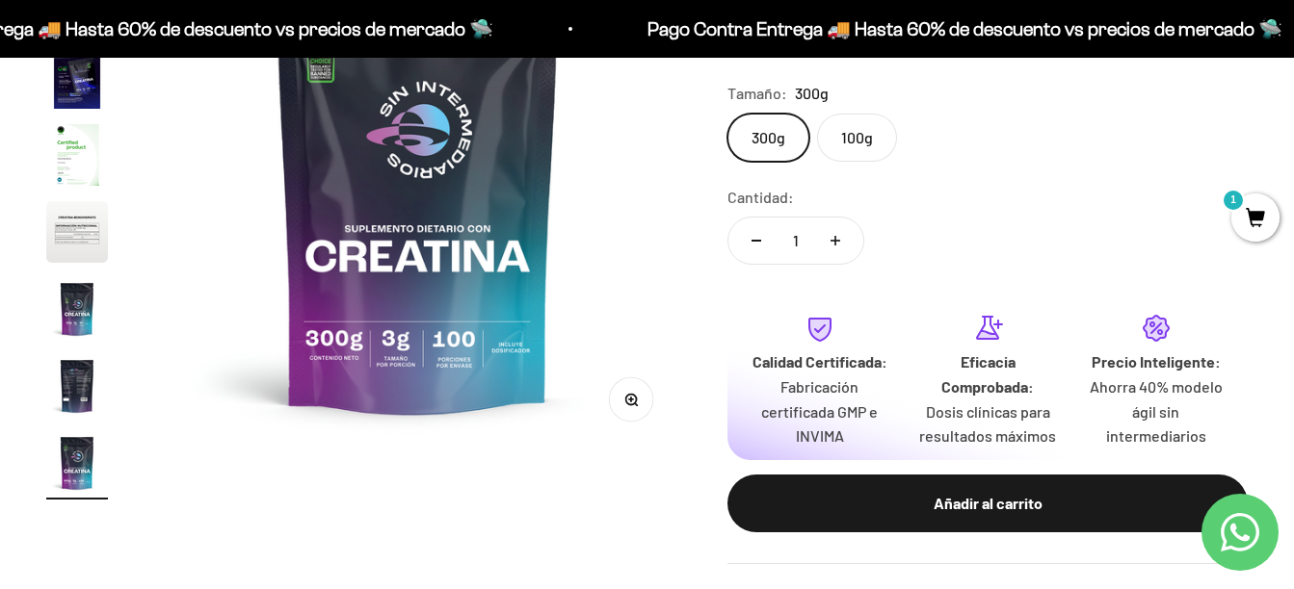
scroll to position [96, 0]
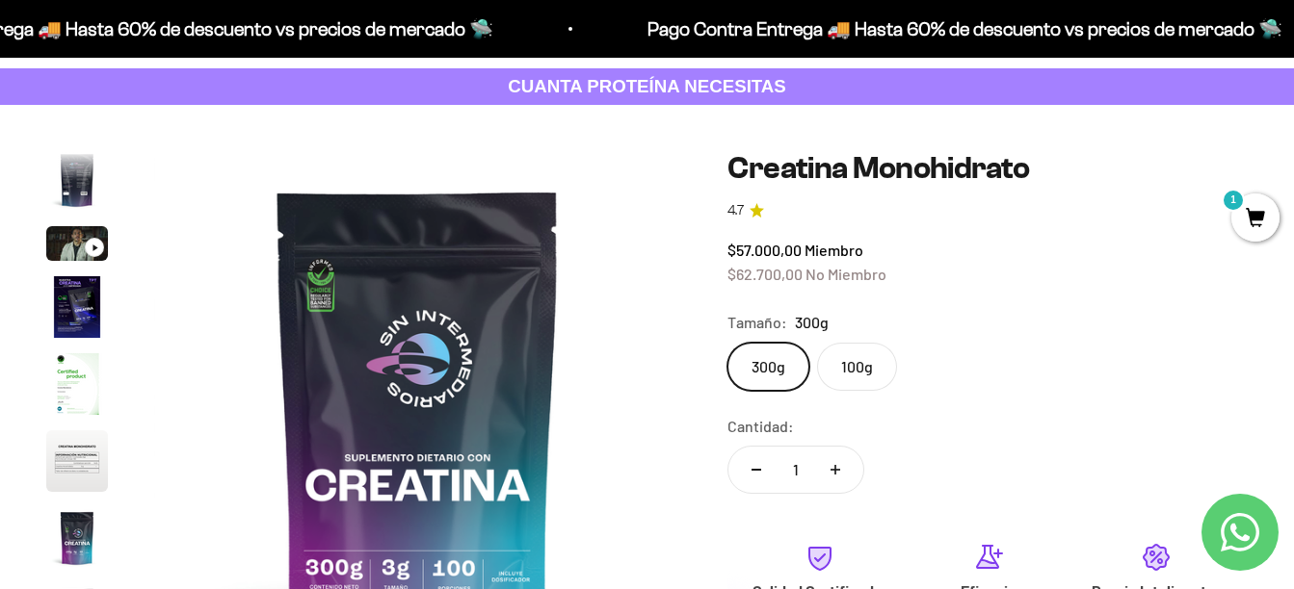
click at [65, 238] on img "Ir al artículo 3" at bounding box center [77, 243] width 62 height 35
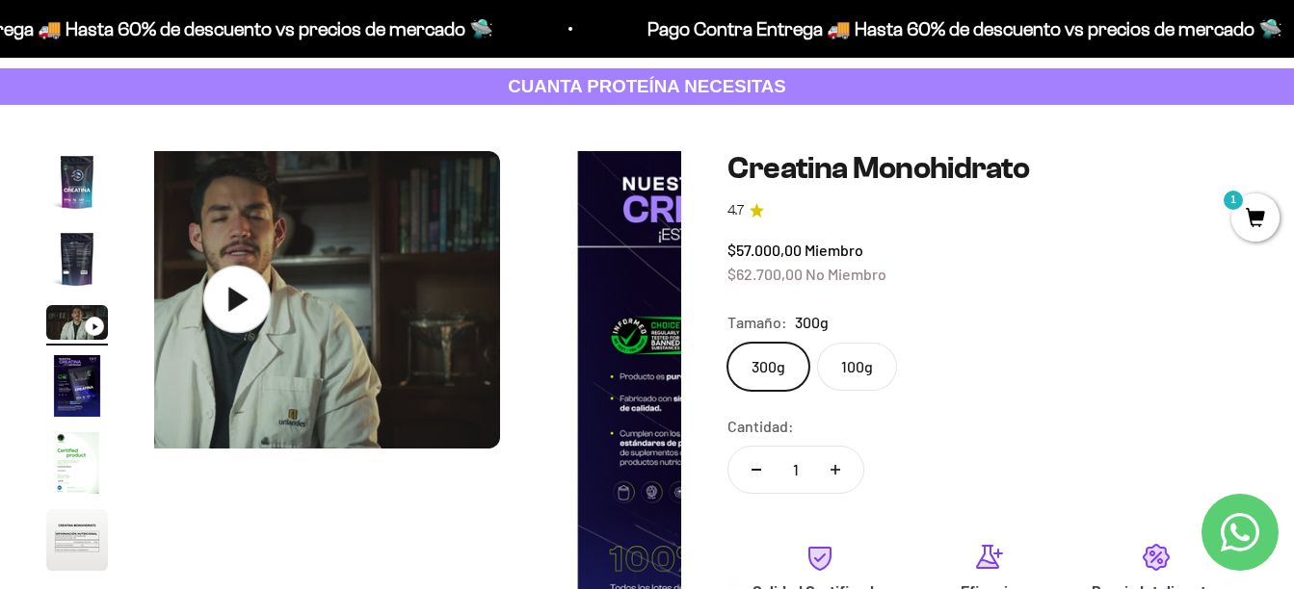
scroll to position [0, 1078]
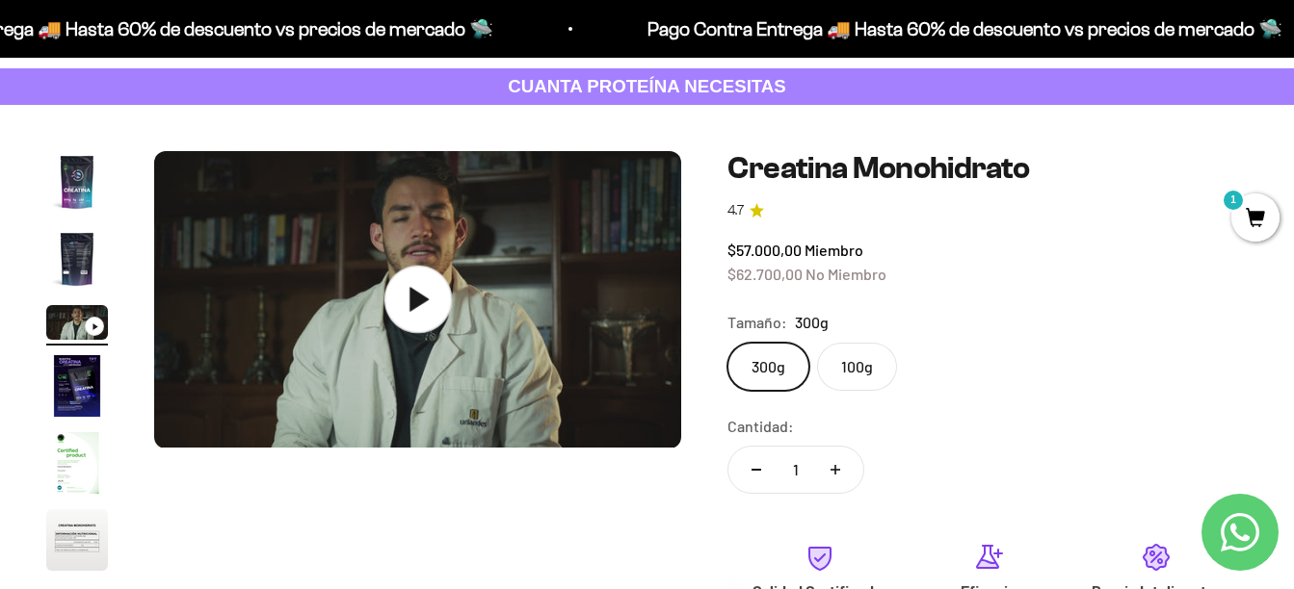
click at [437, 293] on icon at bounding box center [416, 299] width 67 height 67
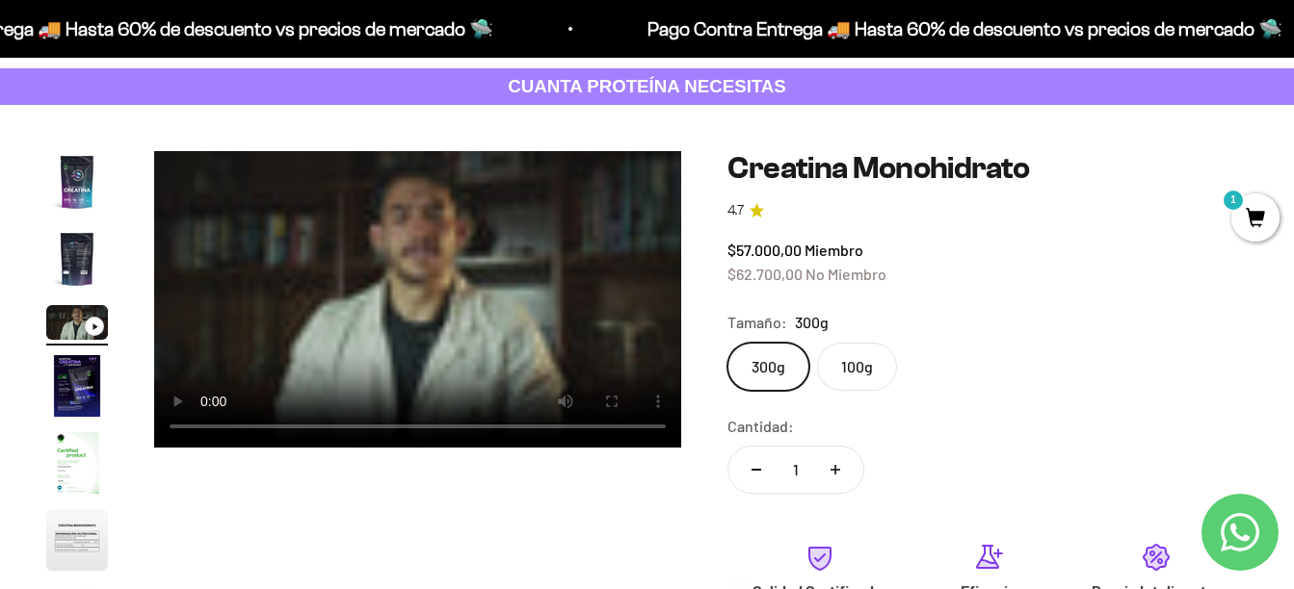
click at [221, 272] on video "Creatina Monohidrato" at bounding box center [417, 299] width 527 height 297
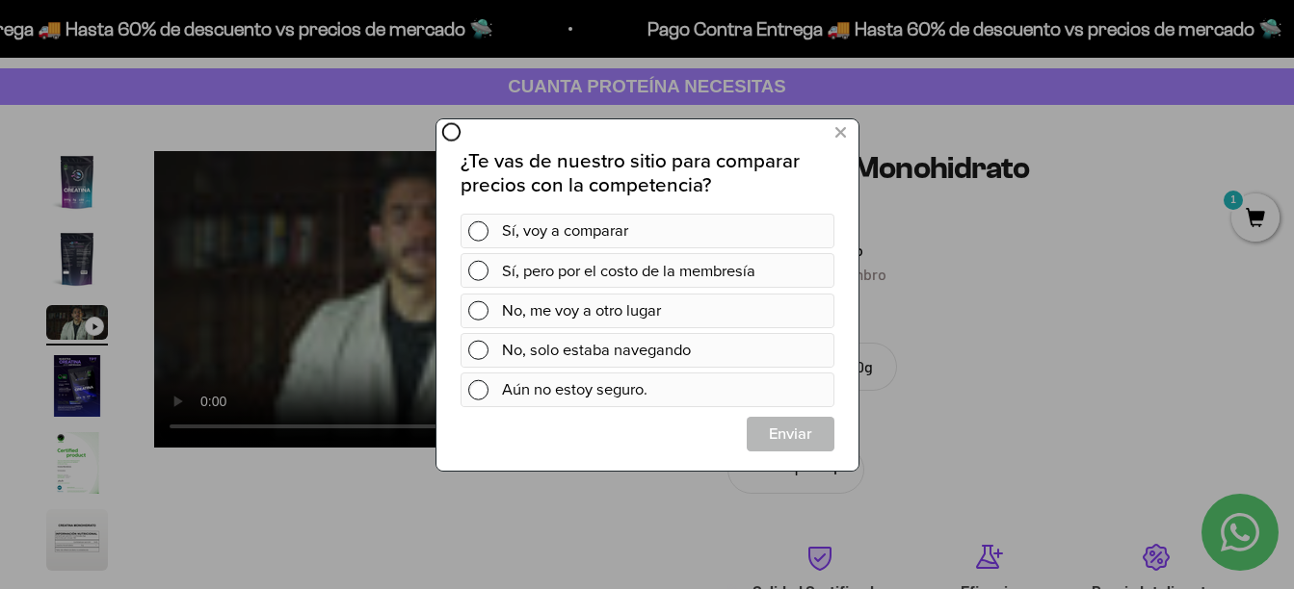
scroll to position [0, 0]
click at [834, 128] on icon at bounding box center [839, 132] width 11 height 26
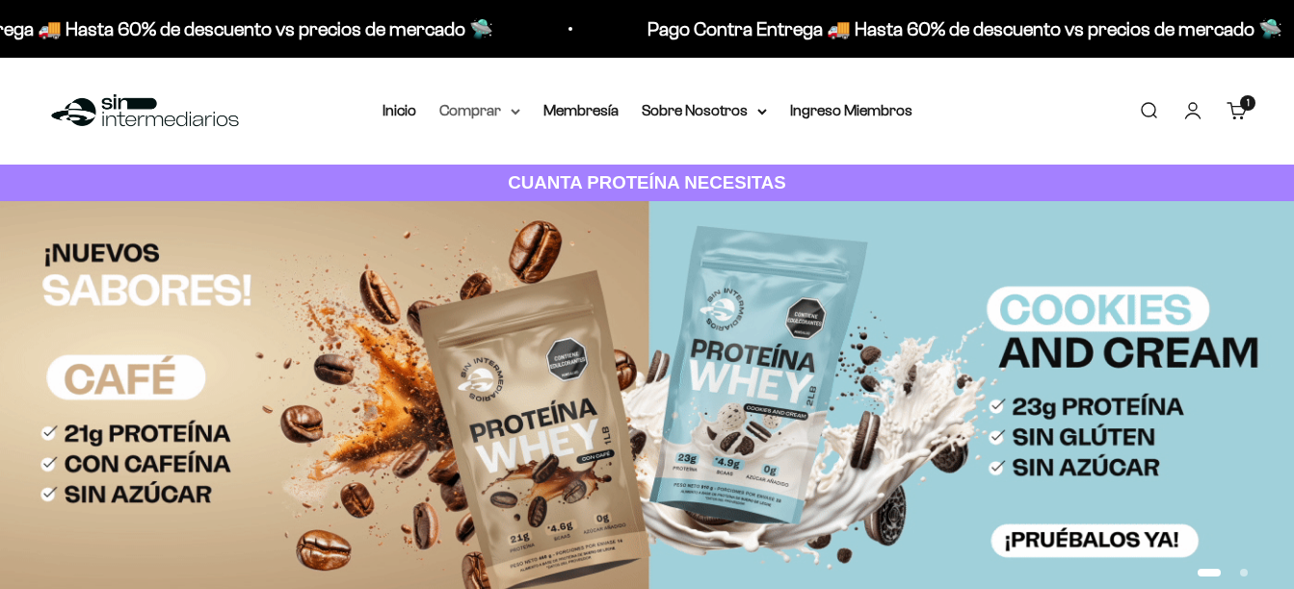
drag, startPoint x: 0, startPoint y: 0, endPoint x: 508, endPoint y: 101, distance: 517.6
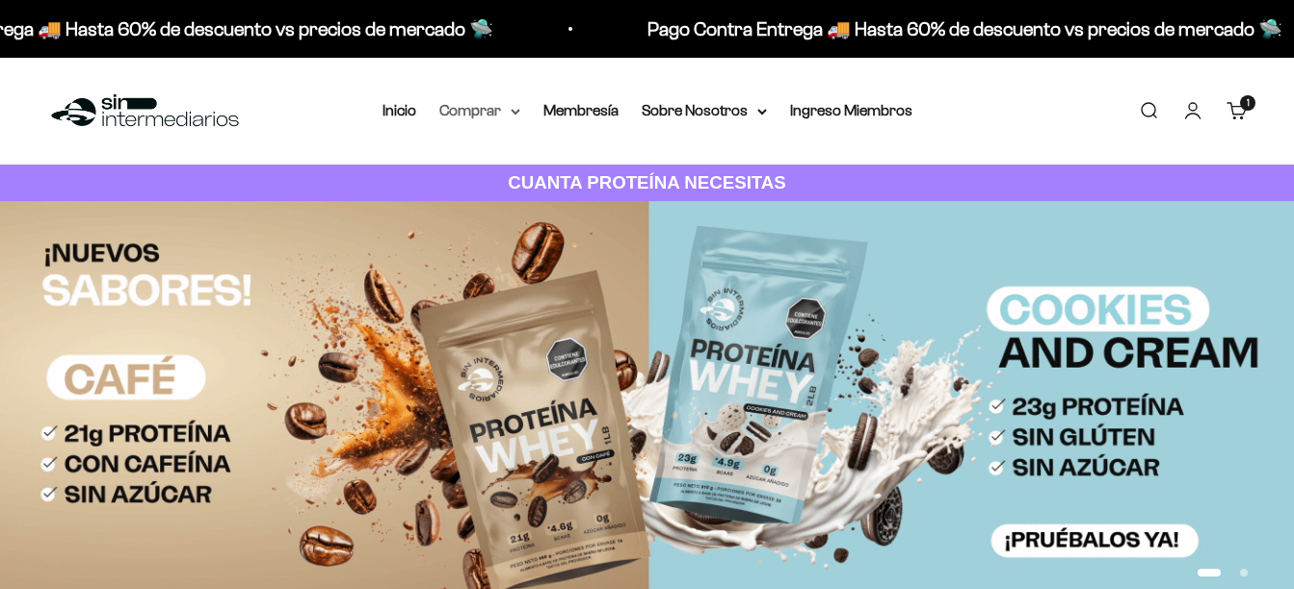
click at [508, 101] on summary "Comprar" at bounding box center [479, 110] width 81 height 25
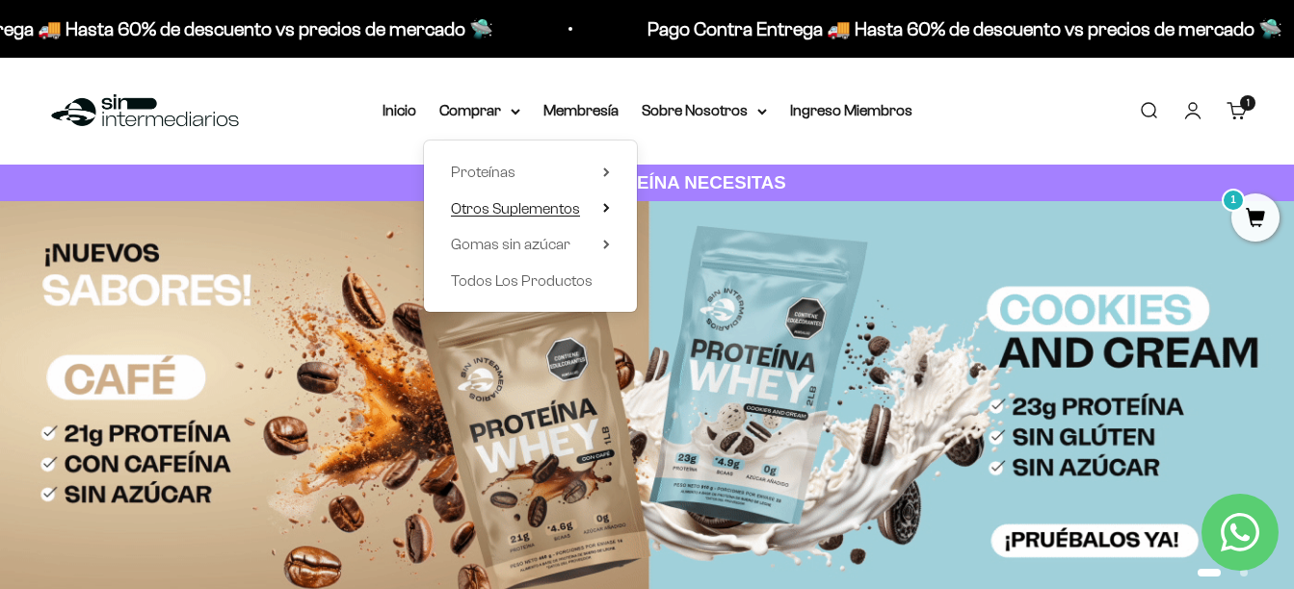
click at [566, 202] on span "Otros Suplementos" at bounding box center [515, 208] width 129 height 16
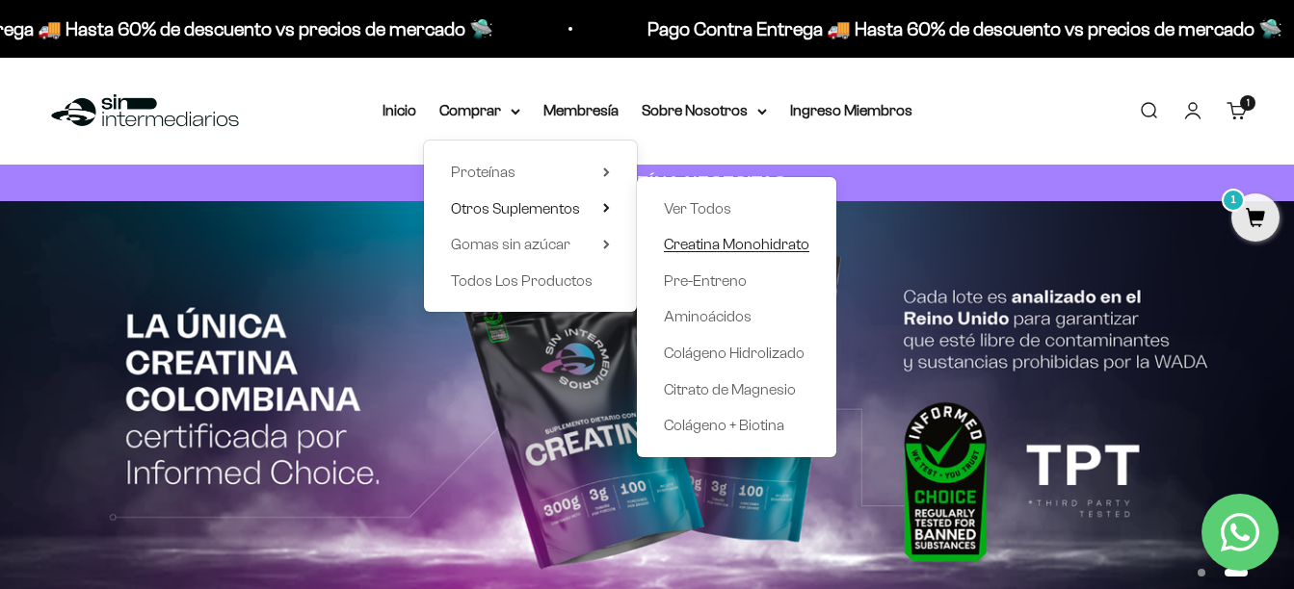
click at [720, 243] on span "Creatina Monohidrato" at bounding box center [736, 244] width 145 height 16
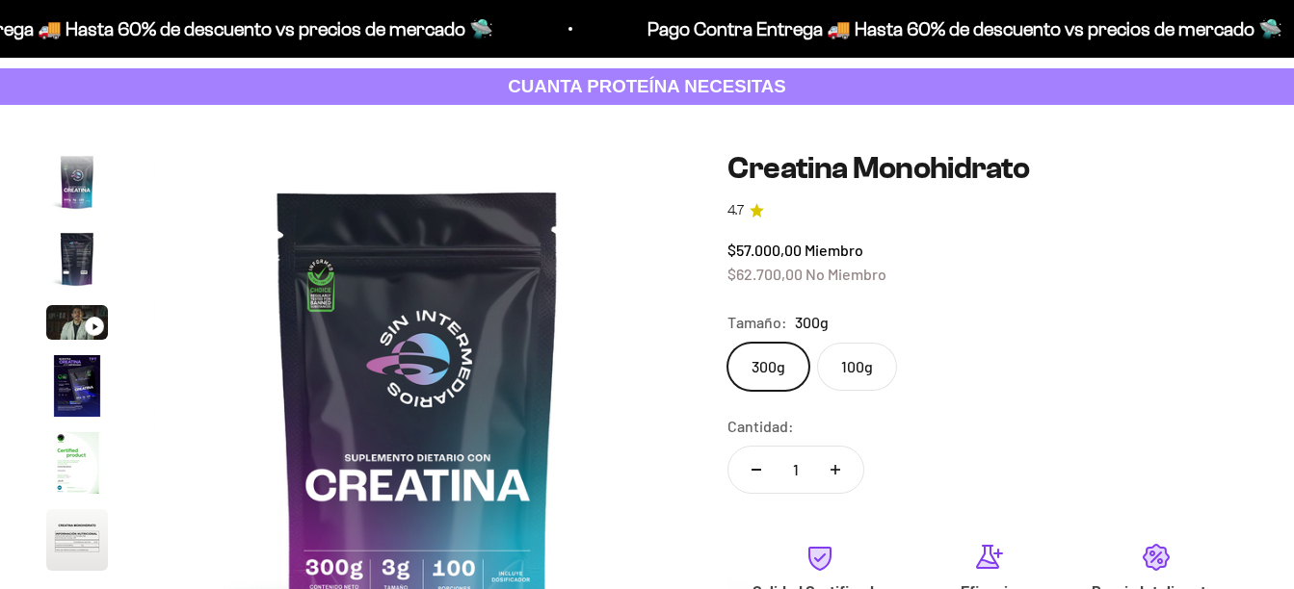
scroll to position [79, 0]
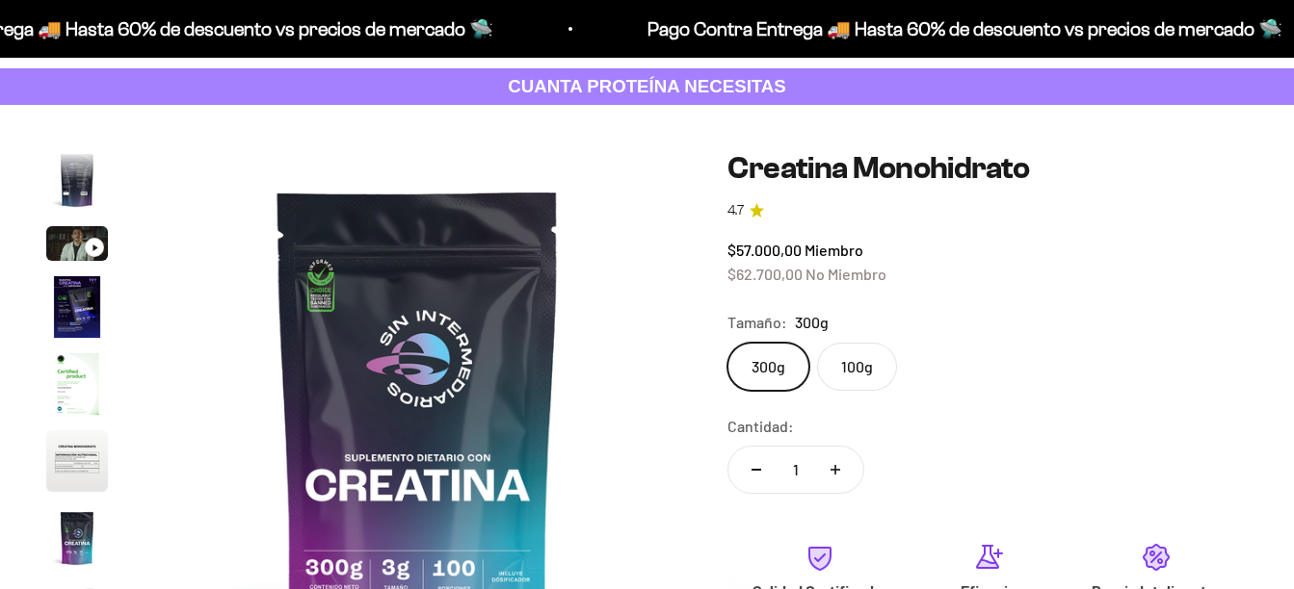
click at [835, 456] on button "Aumentar cantidad" at bounding box center [835, 470] width 56 height 46
click at [839, 457] on button "Aumentar cantidad" at bounding box center [835, 470] width 56 height 46
type input "3"
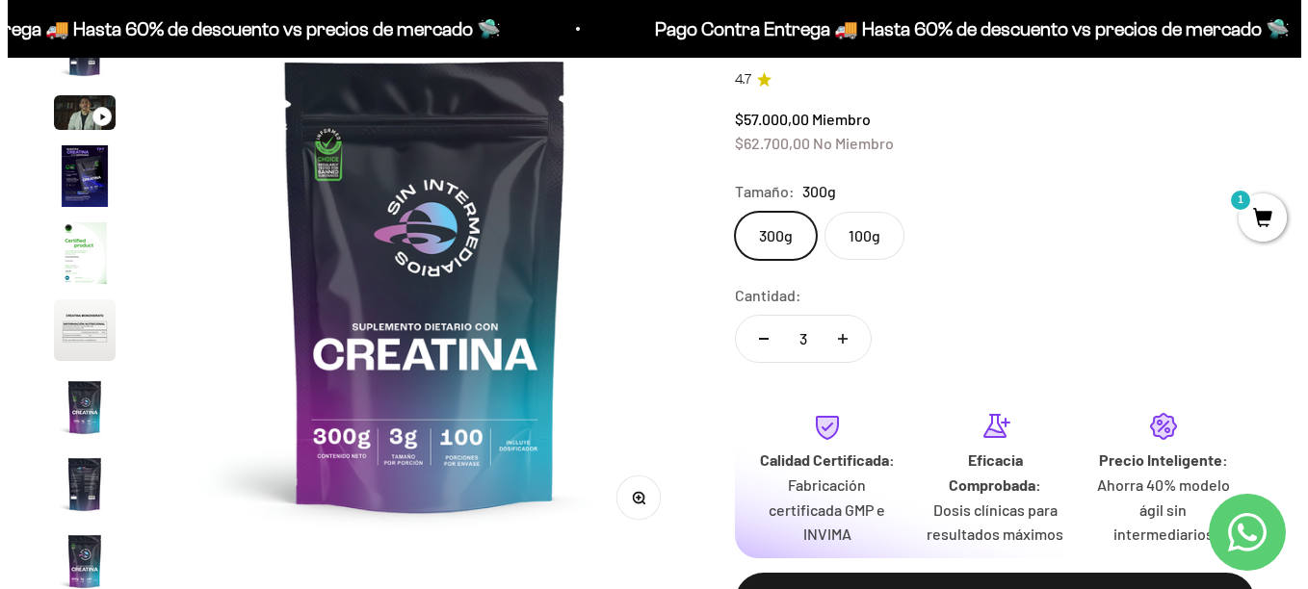
scroll to position [289, 0]
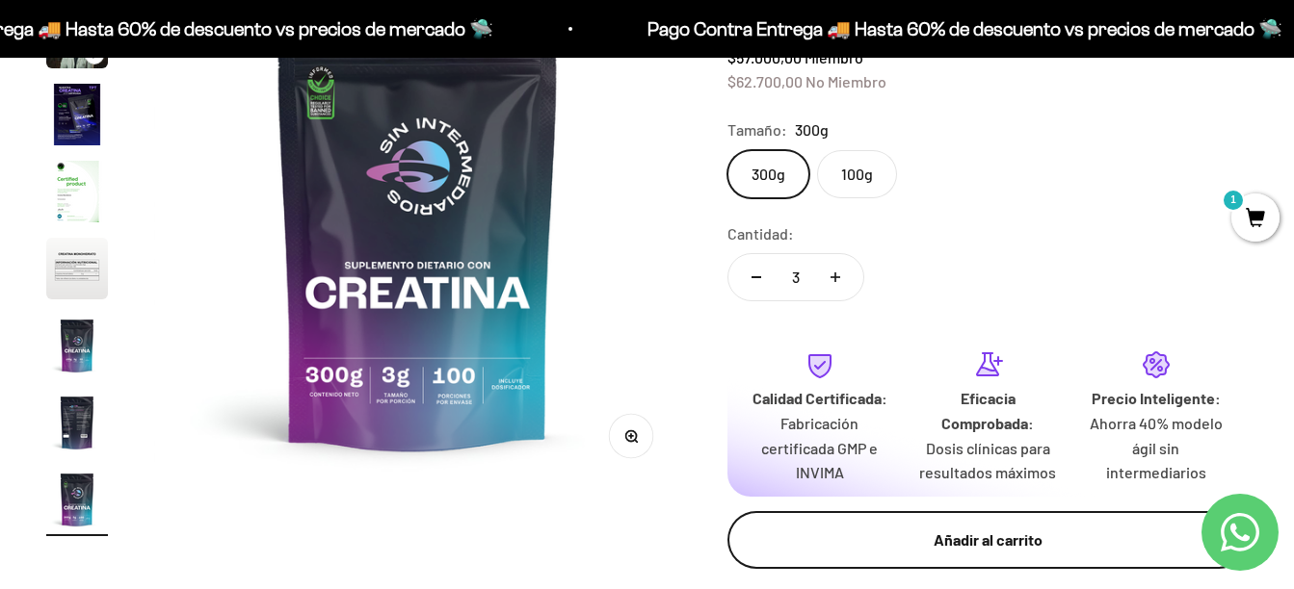
click at [998, 536] on div "Añadir al carrito" at bounding box center [987, 540] width 443 height 25
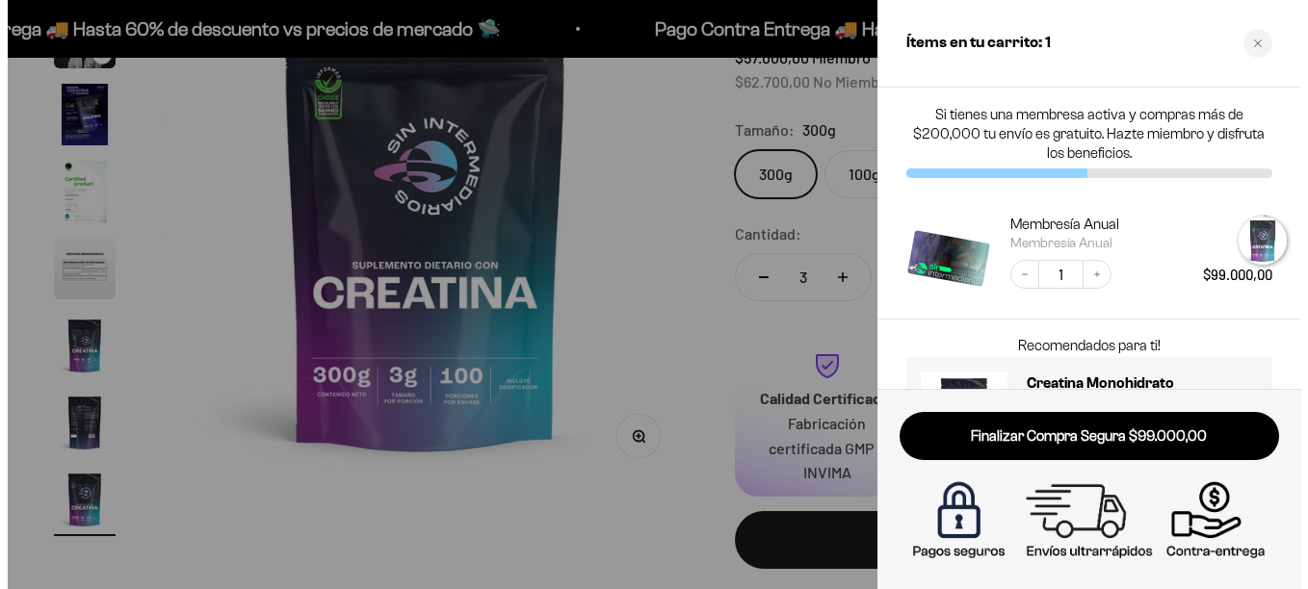
scroll to position [0, 4374]
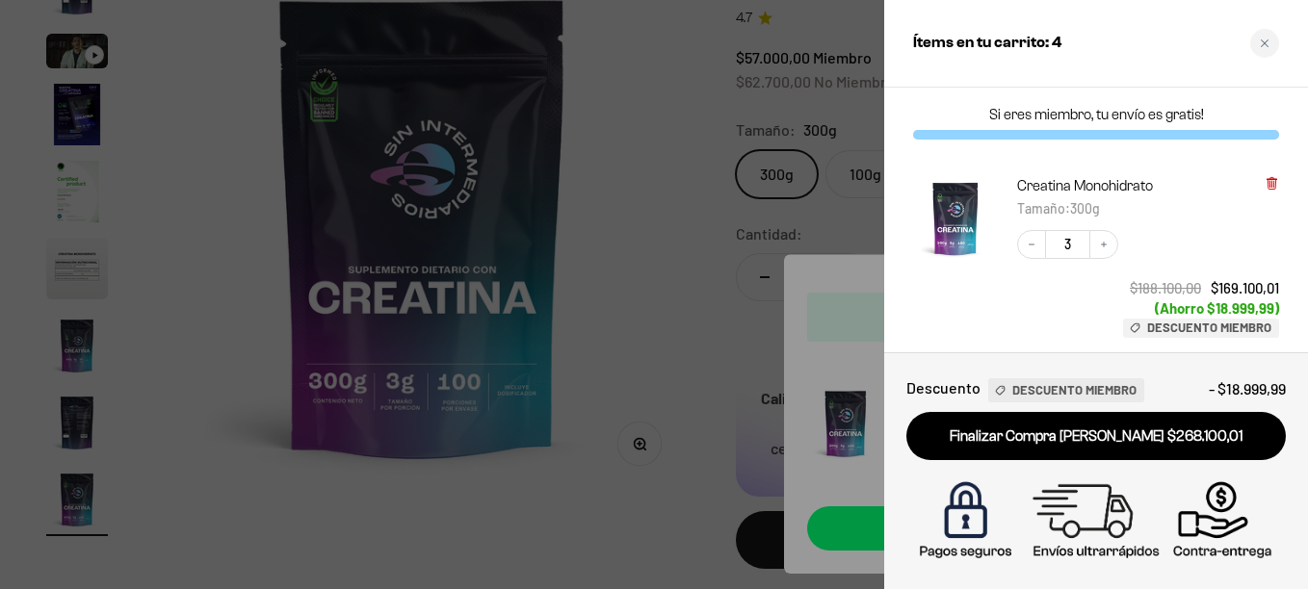
click at [1268, 178] on icon at bounding box center [1272, 183] width 14 height 14
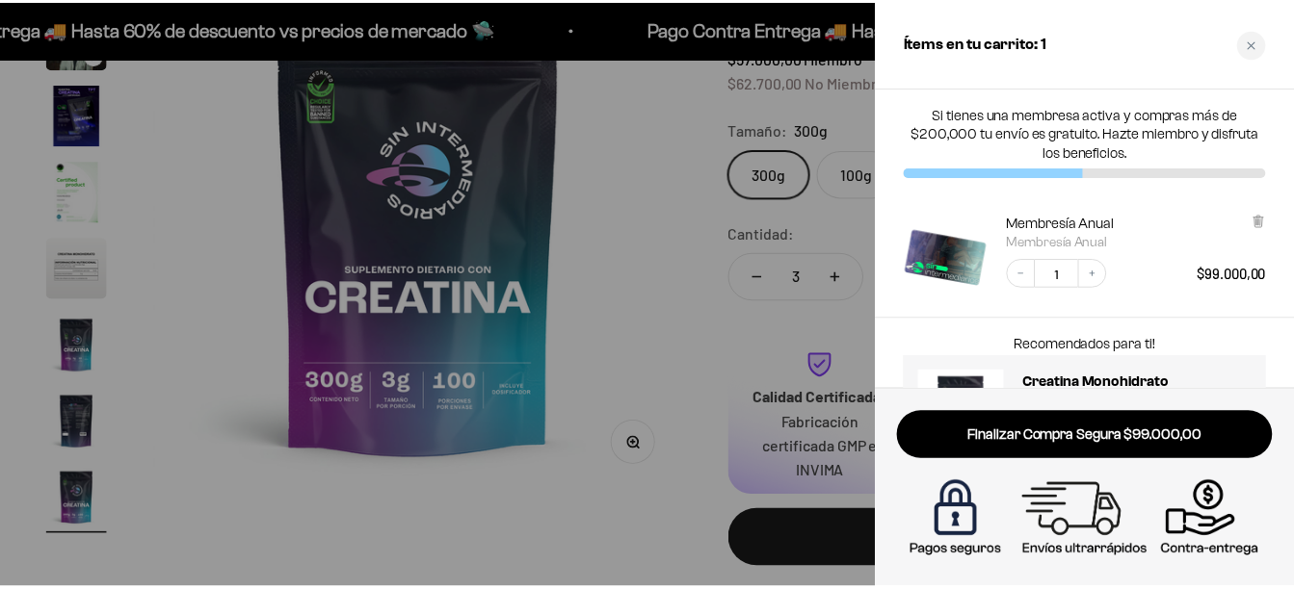
scroll to position [0, 0]
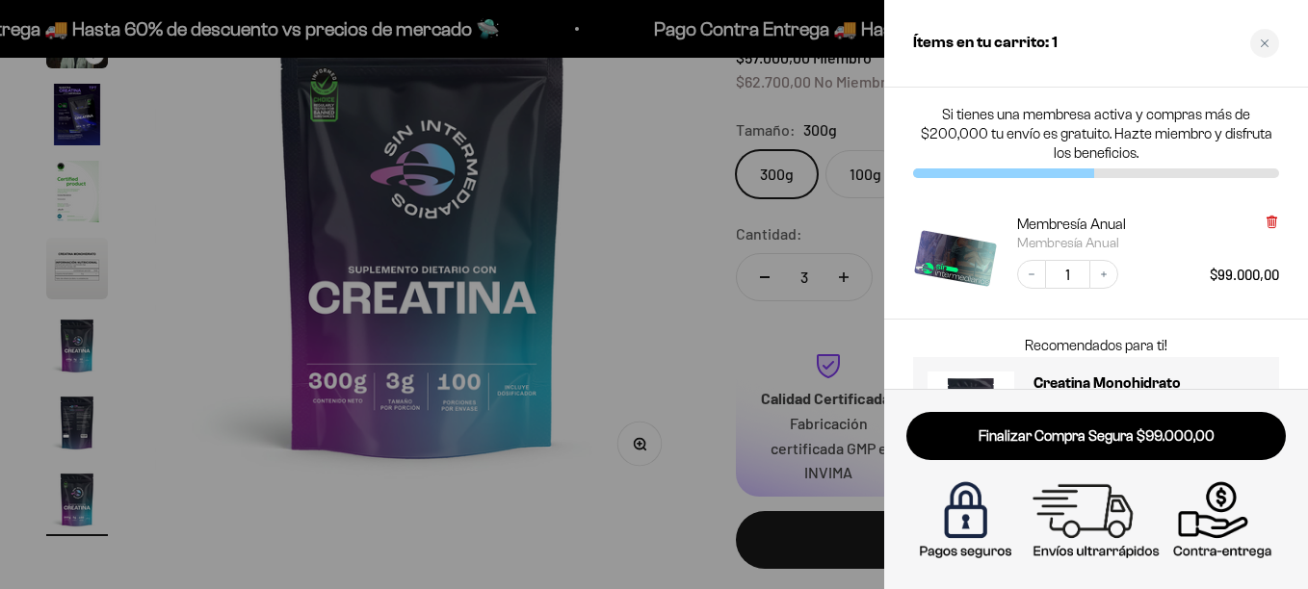
click at [1273, 220] on icon at bounding box center [1271, 221] width 4 height 10
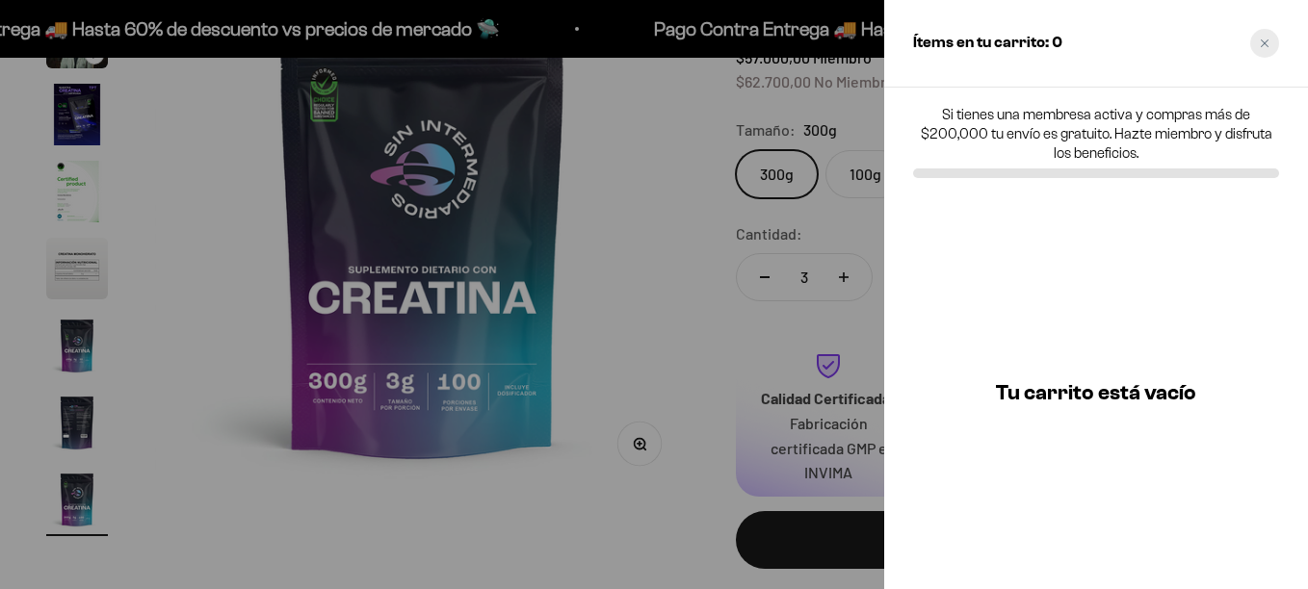
click at [1273, 49] on div "Close cart" at bounding box center [1264, 43] width 29 height 29
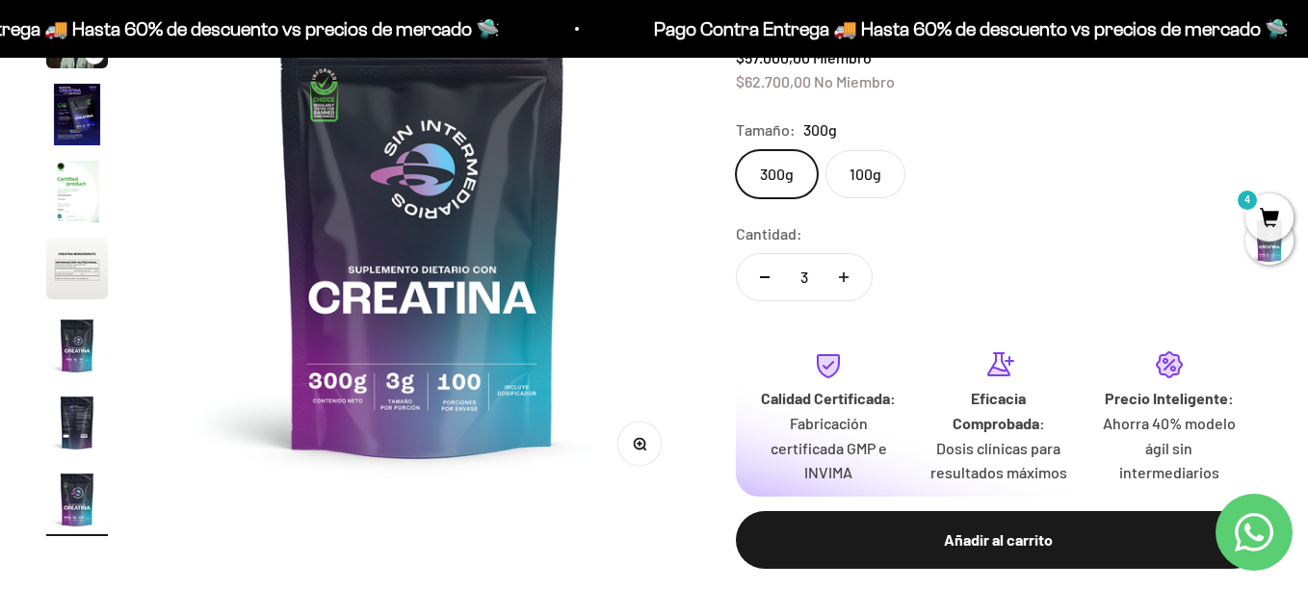
scroll to position [0, 4311]
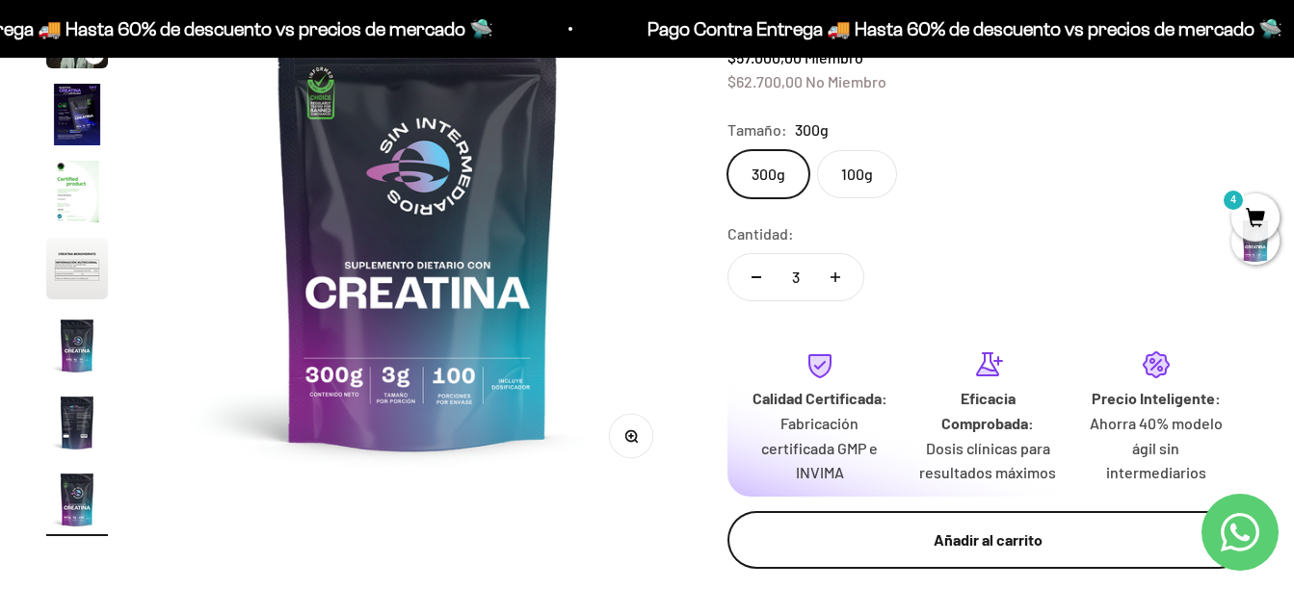
click at [936, 534] on div "Añadir al carrito" at bounding box center [987, 540] width 443 height 25
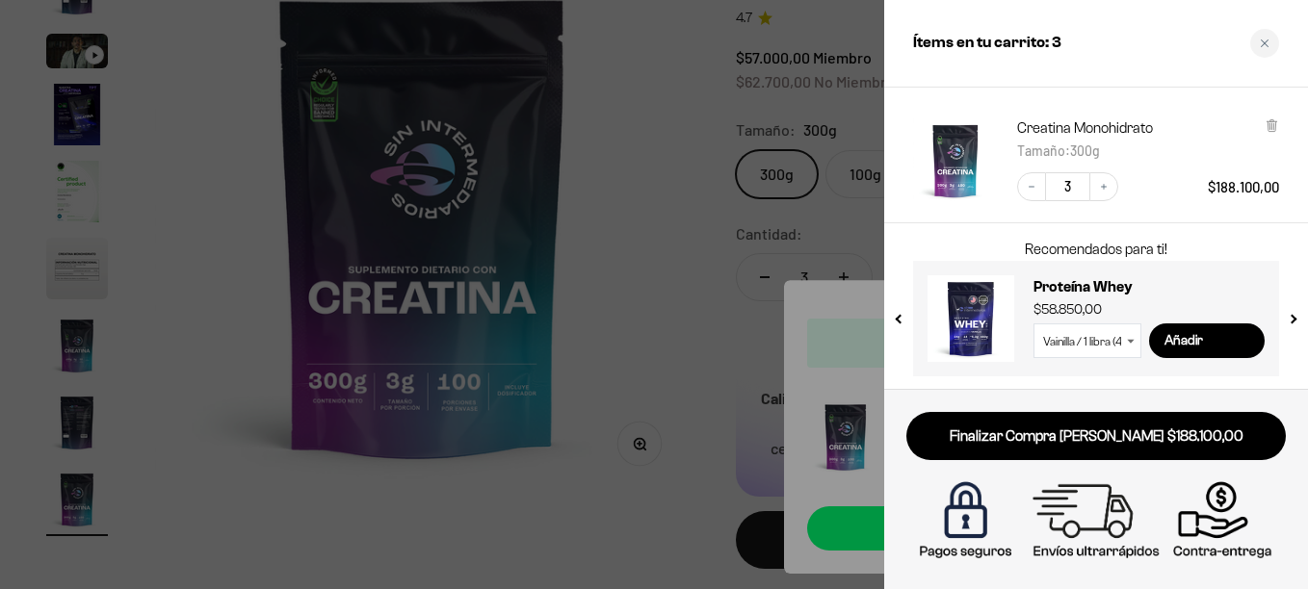
scroll to position [98, 0]
click at [1176, 334] on input "Añadir" at bounding box center [1207, 339] width 116 height 35
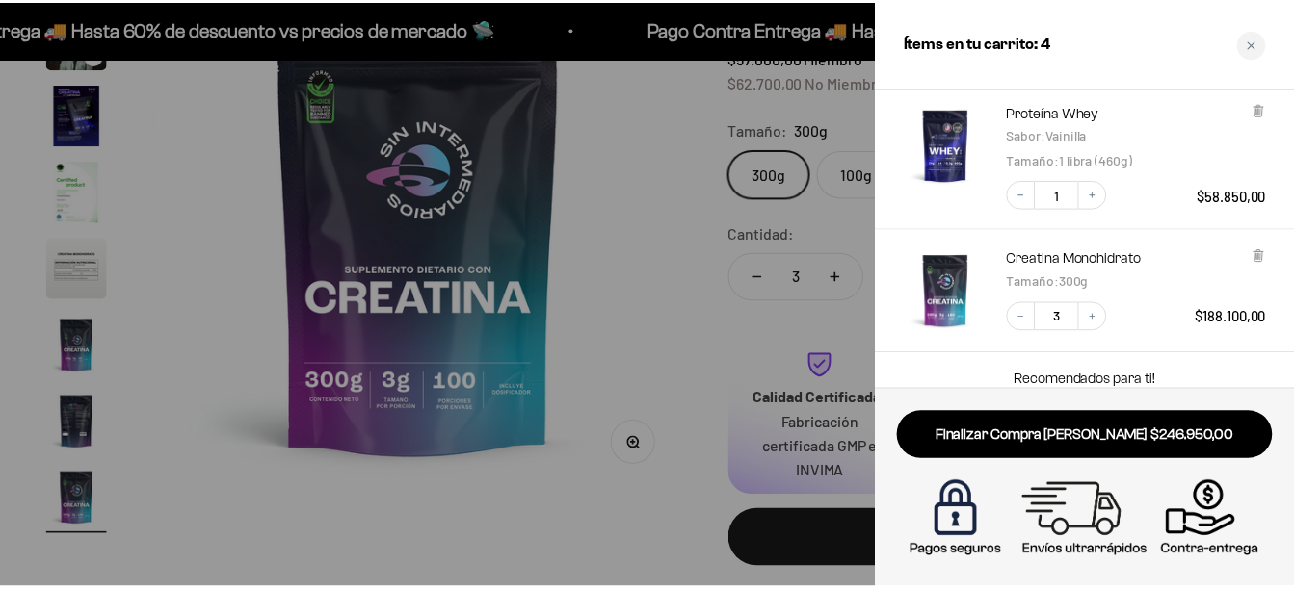
scroll to position [0, 0]
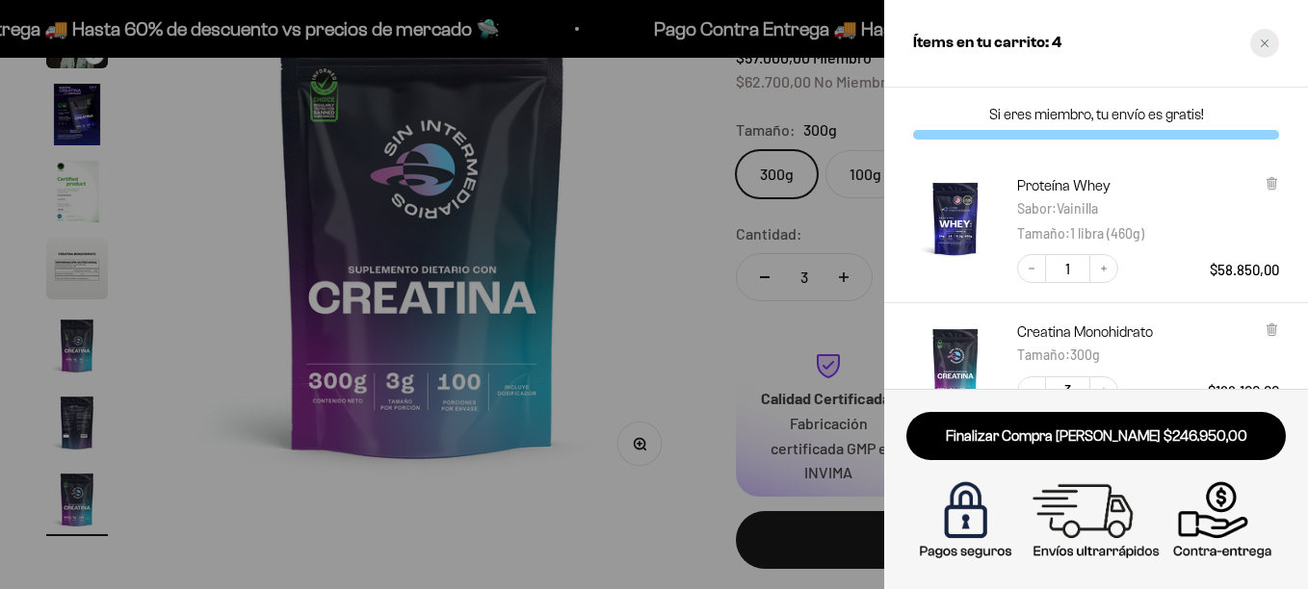
click at [1259, 44] on div "Close cart" at bounding box center [1264, 43] width 29 height 29
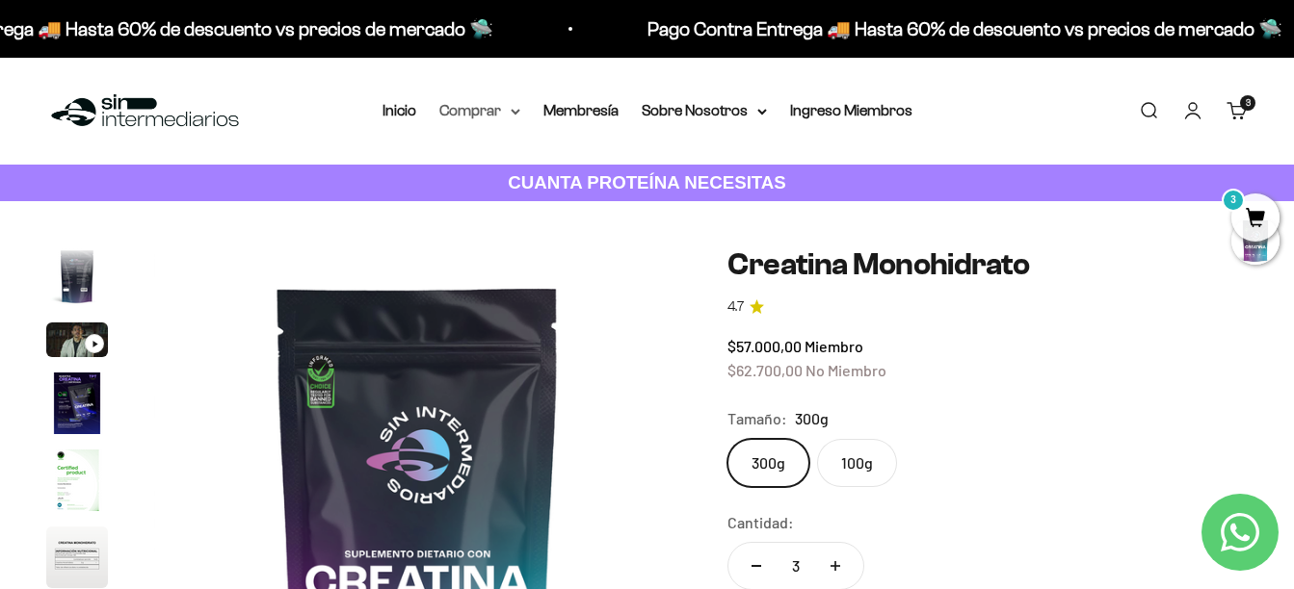
click at [504, 107] on summary "Comprar" at bounding box center [479, 110] width 81 height 25
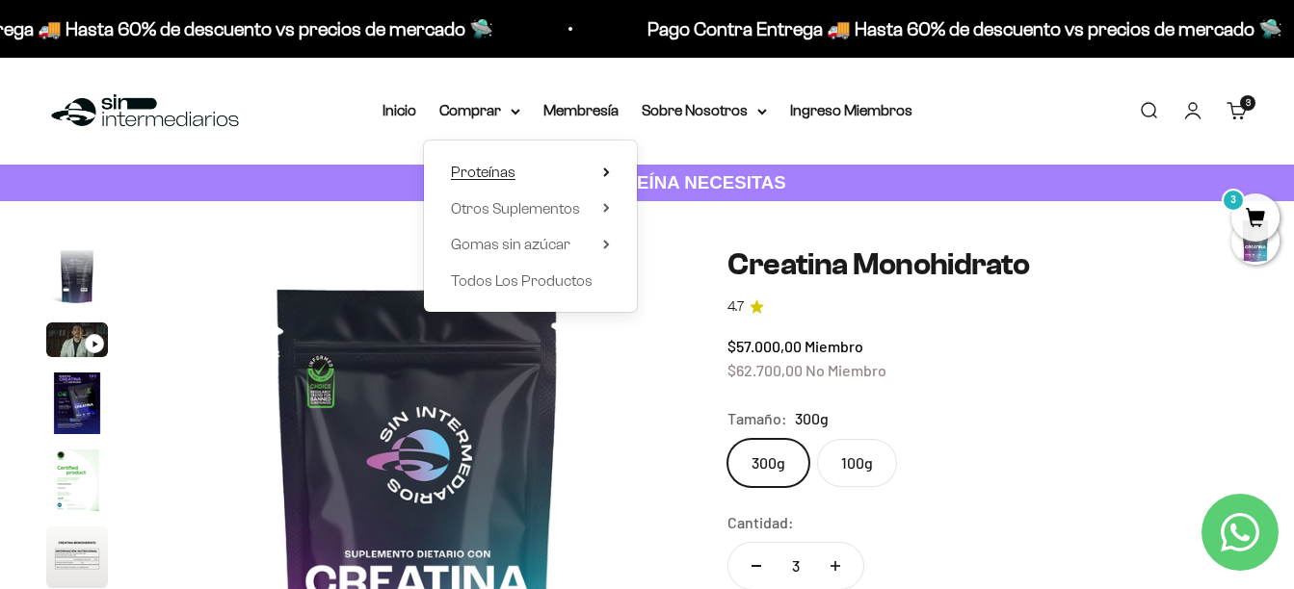
click at [522, 172] on summary "Proteínas" at bounding box center [530, 172] width 159 height 25
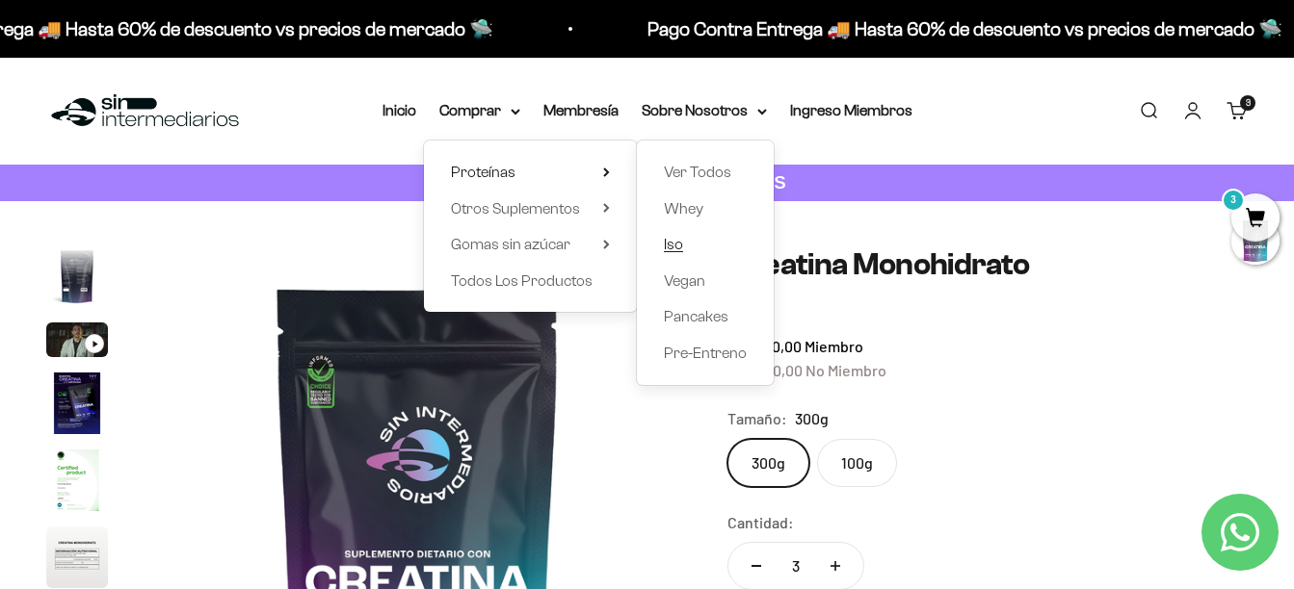
click at [678, 245] on span "Iso" at bounding box center [673, 244] width 19 height 16
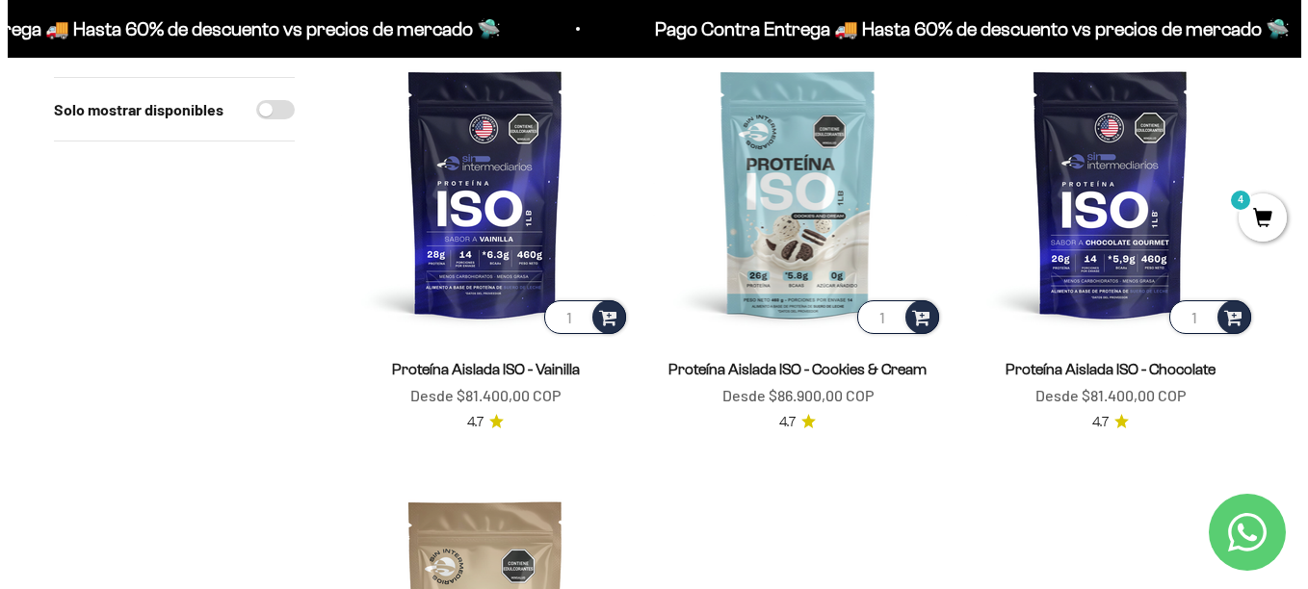
scroll to position [289, 0]
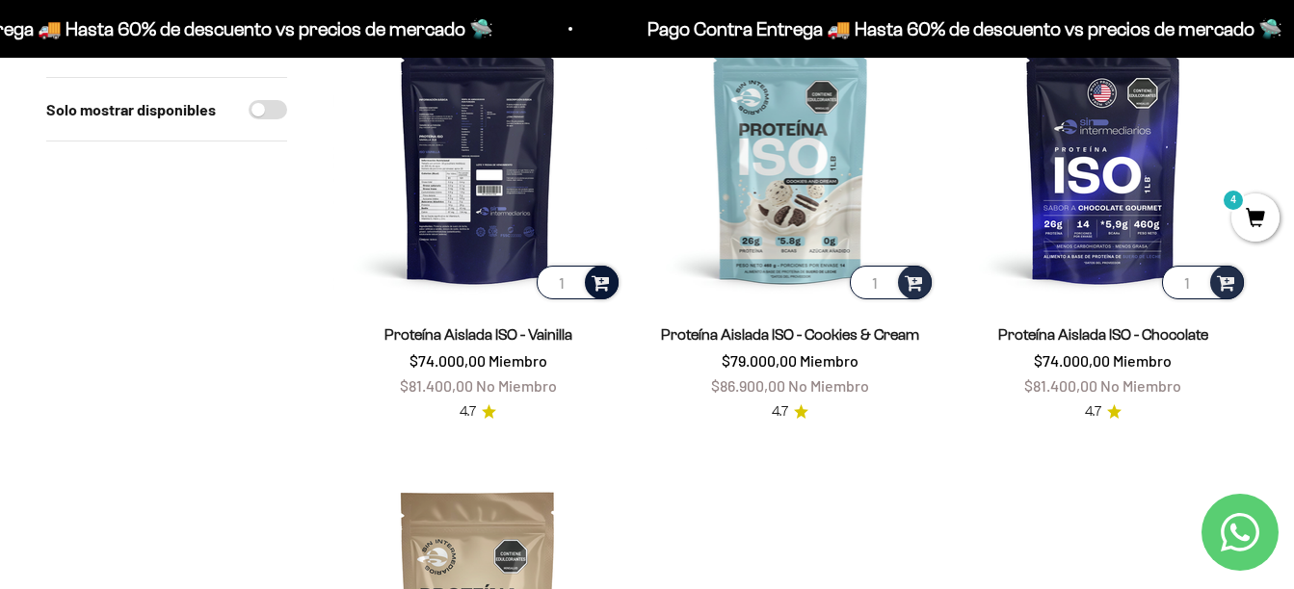
click at [597, 275] on span at bounding box center [600, 282] width 18 height 22
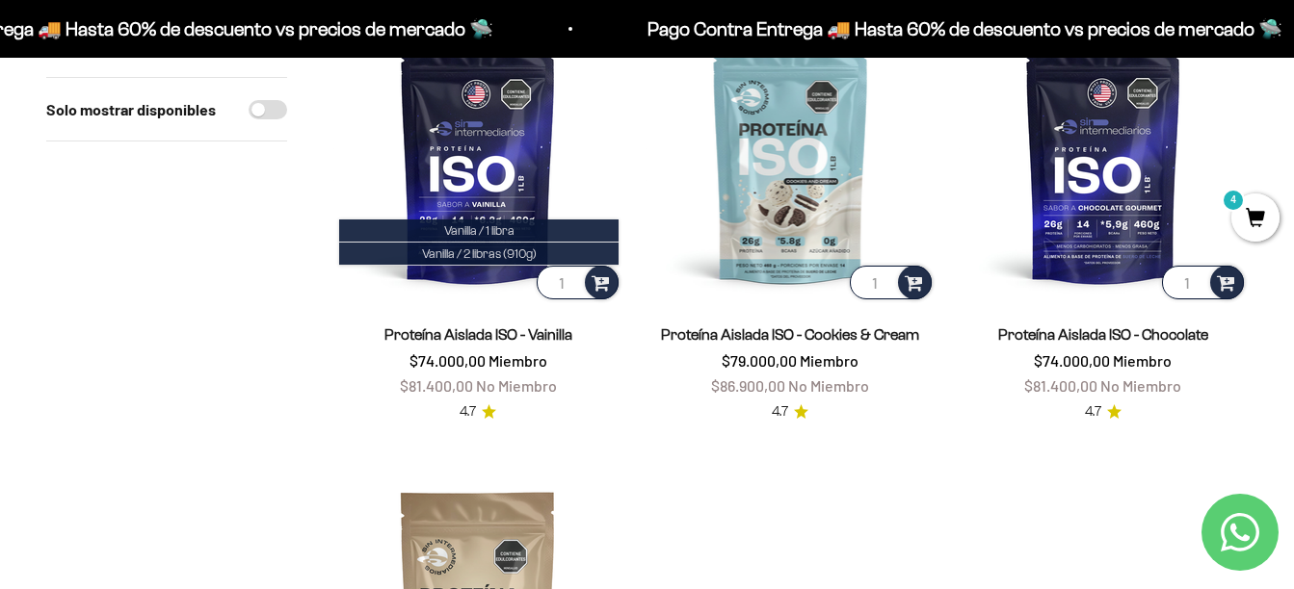
click at [1243, 225] on span "4" at bounding box center [1255, 218] width 48 height 48
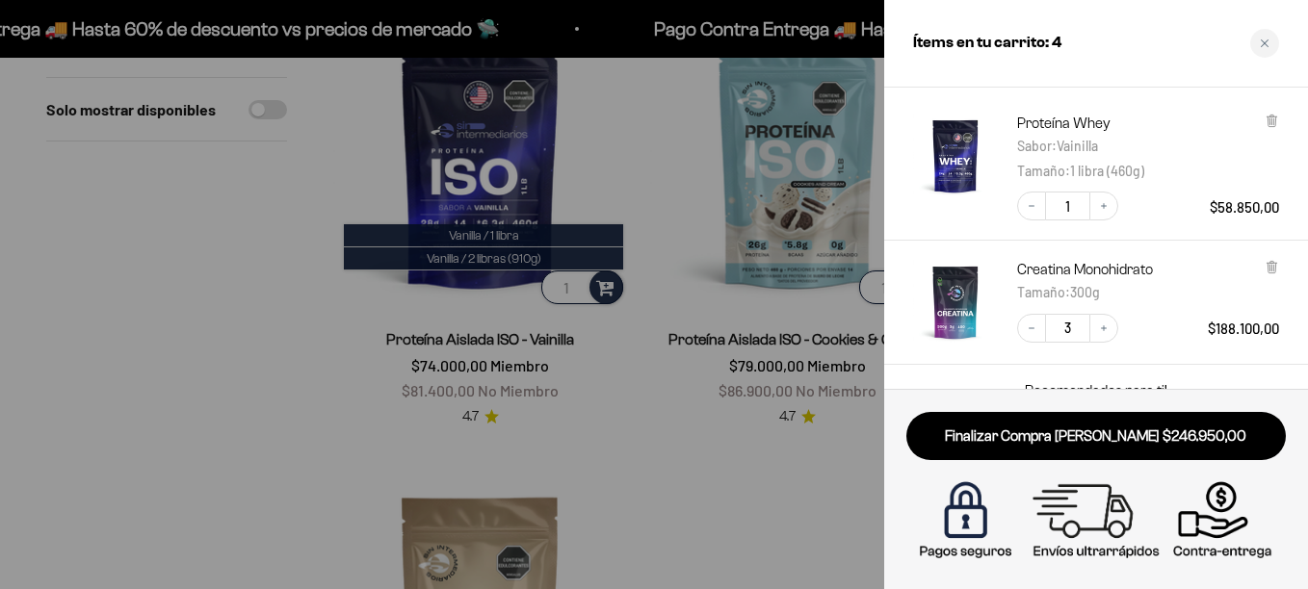
scroll to position [96, 0]
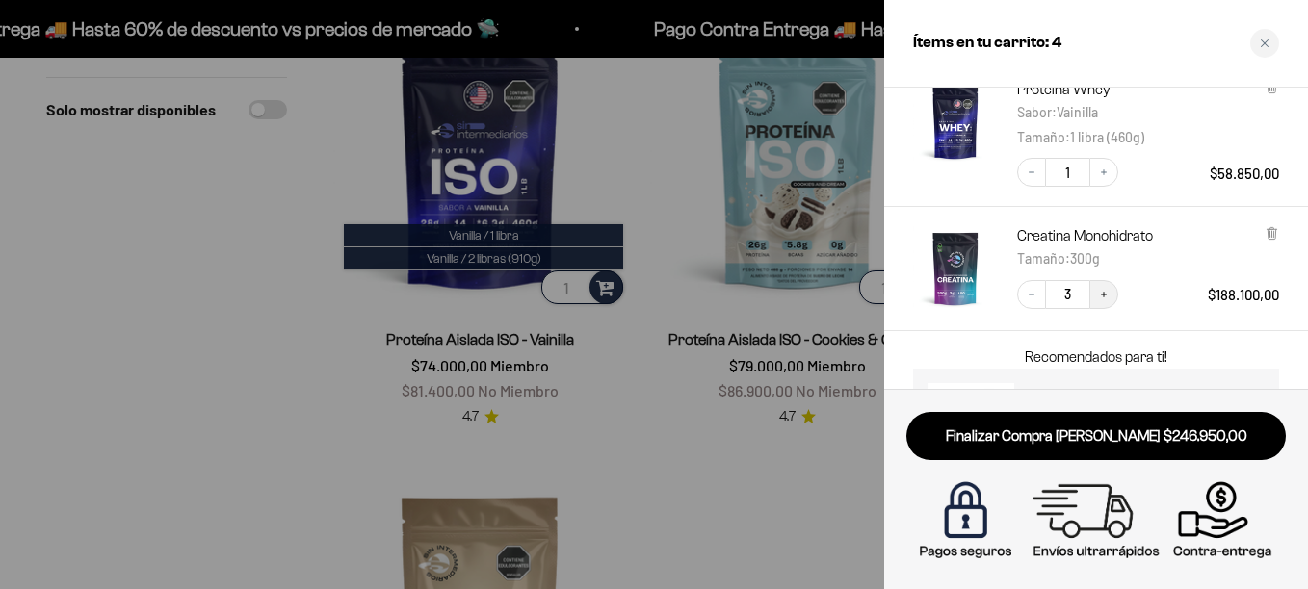
click at [1103, 283] on button "Increase quantity" at bounding box center [1103, 294] width 29 height 29
